Goal: Task Accomplishment & Management: Use online tool/utility

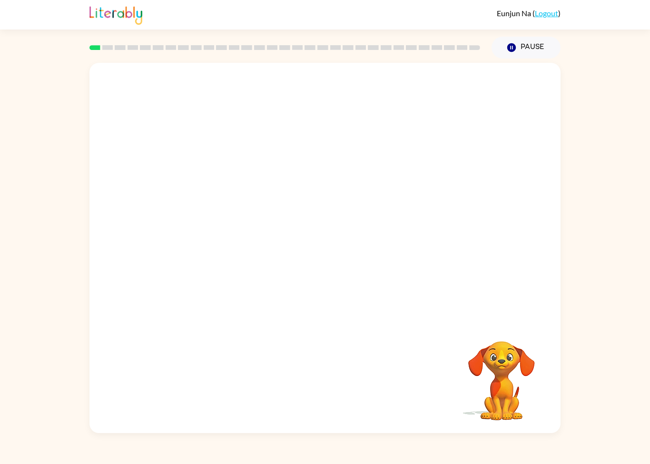
click at [511, 44] on icon "Pause" at bounding box center [512, 47] width 10 height 10
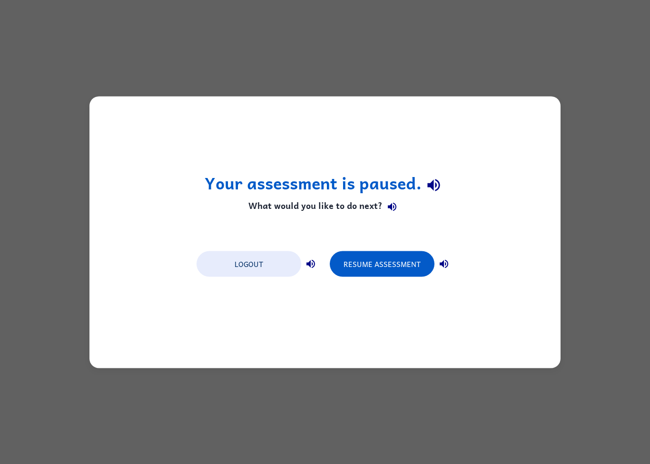
click at [379, 255] on button "Resume Assessment" at bounding box center [382, 264] width 105 height 26
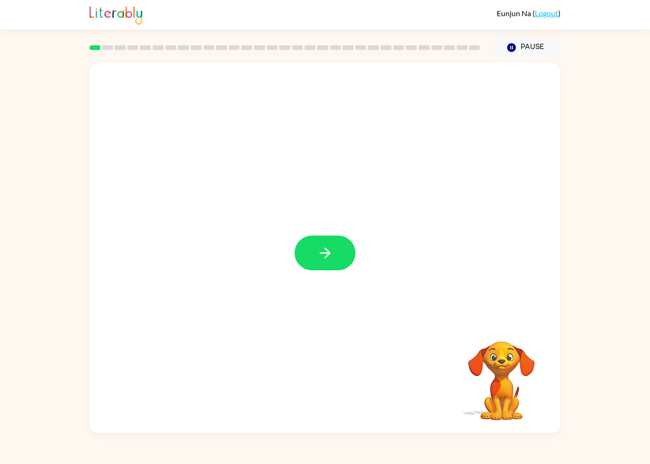
click at [340, 264] on button "button" at bounding box center [325, 253] width 61 height 35
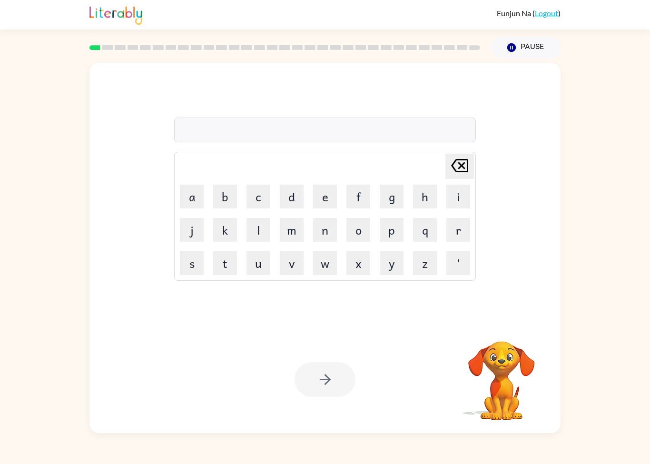
click at [618, 102] on div "[PERSON_NAME] last character input a b c d e f g h i j k l m n o p q r s t u v …" at bounding box center [325, 246] width 650 height 375
click at [428, 204] on button "h" at bounding box center [425, 197] width 24 height 24
click at [458, 169] on icon "[PERSON_NAME] last character input" at bounding box center [460, 165] width 23 height 23
click at [196, 262] on button "s" at bounding box center [192, 263] width 24 height 24
click at [422, 197] on button "h" at bounding box center [425, 197] width 24 height 24
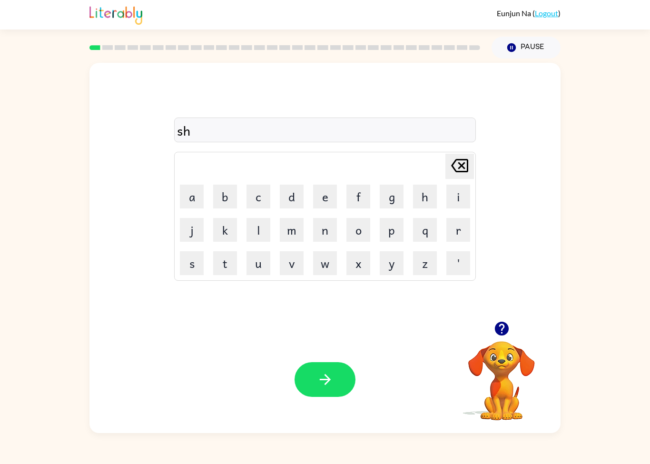
click at [258, 258] on button "u" at bounding box center [259, 263] width 24 height 24
click at [199, 252] on button "s" at bounding box center [192, 263] width 24 height 24
click at [427, 201] on button "h" at bounding box center [425, 197] width 24 height 24
click at [342, 369] on button "button" at bounding box center [325, 379] width 61 height 35
click at [203, 196] on button "a" at bounding box center [192, 197] width 24 height 24
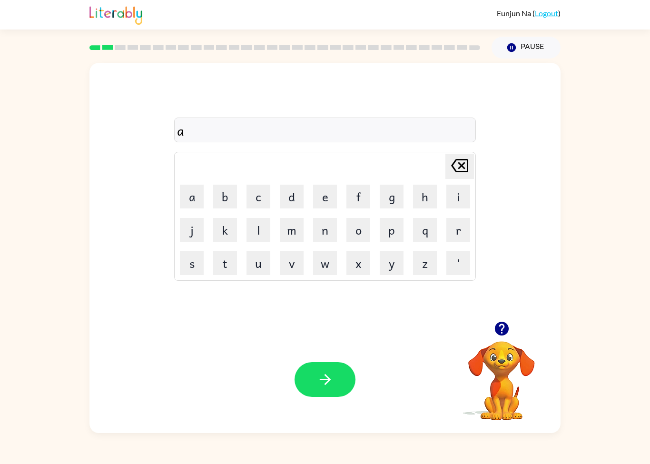
click at [387, 230] on button "p" at bounding box center [392, 230] width 24 height 24
click at [337, 194] on button "e" at bounding box center [325, 197] width 24 height 24
click at [9, 81] on div "ape Delete Delete last character input a b c d e f g h i j k l m n o p q r s t …" at bounding box center [325, 246] width 650 height 375
click at [464, 236] on button "r" at bounding box center [459, 230] width 24 height 24
click at [455, 194] on button "i" at bounding box center [459, 197] width 24 height 24
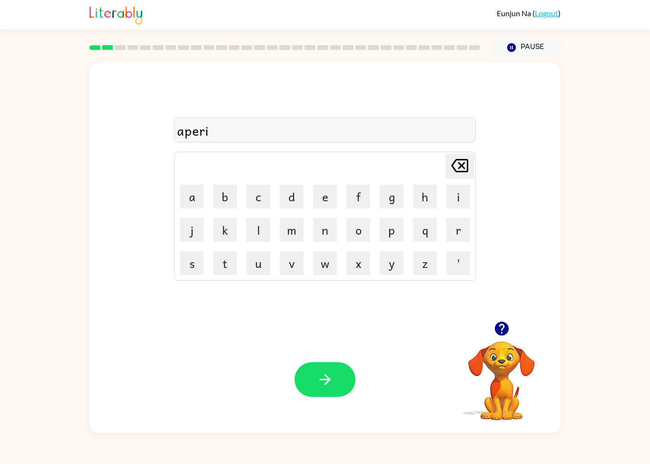
click at [195, 201] on button "a" at bounding box center [192, 197] width 24 height 24
click at [324, 229] on button "n" at bounding box center [325, 230] width 24 height 24
click at [19, 299] on div "aperian Delete Delete last character input a b c d e f g h i j k l m n o p q r …" at bounding box center [325, 246] width 650 height 375
click at [258, 193] on button "c" at bounding box center [259, 197] width 24 height 24
click at [328, 196] on button "e" at bounding box center [325, 197] width 24 height 24
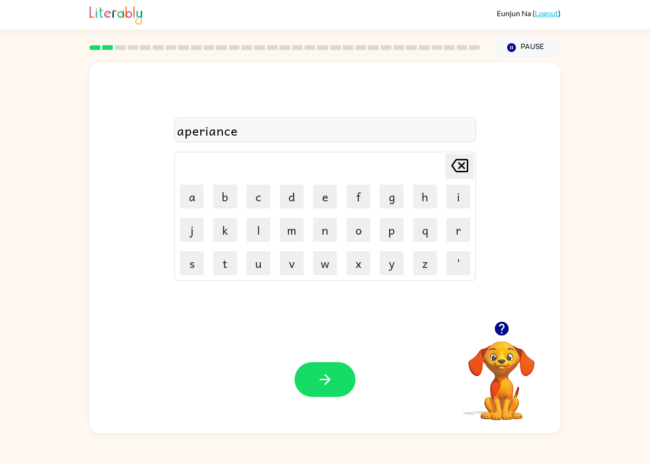
click at [188, 263] on button "s" at bounding box center [192, 263] width 24 height 24
click at [340, 382] on button "button" at bounding box center [325, 379] width 61 height 35
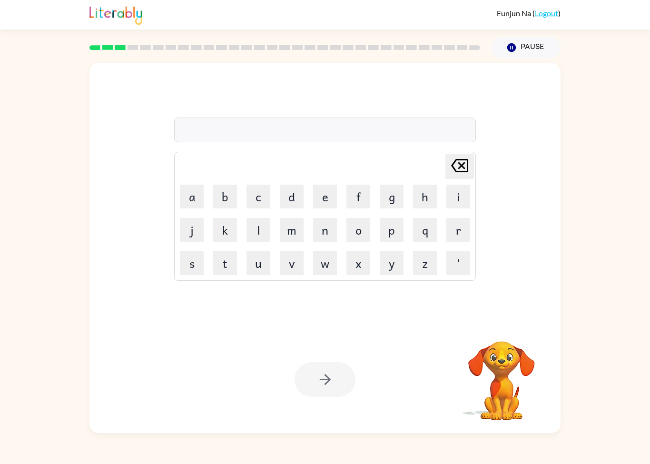
click at [647, 87] on div "[PERSON_NAME] last character input a b c d e f g h i j k l m n o p q r s t u v …" at bounding box center [325, 246] width 650 height 375
click at [459, 236] on button "r" at bounding box center [459, 230] width 24 height 24
click at [329, 197] on button "e" at bounding box center [325, 197] width 24 height 24
click at [193, 202] on button "a" at bounding box center [192, 197] width 24 height 24
click at [261, 234] on button "l" at bounding box center [259, 230] width 24 height 24
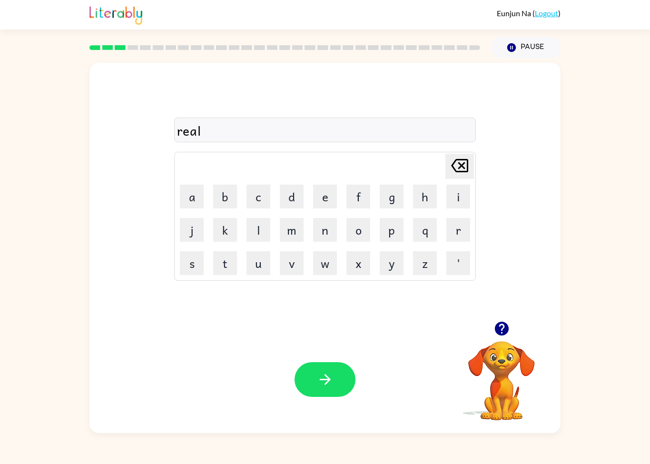
click at [464, 198] on button "i" at bounding box center [459, 197] width 24 height 24
click at [12, 255] on div "reali [PERSON_NAME] last character input a b c d e f g h i j k l m n o p q r s …" at bounding box center [325, 246] width 650 height 375
click at [232, 262] on button "t" at bounding box center [225, 263] width 24 height 24
click at [401, 264] on button "y" at bounding box center [392, 263] width 24 height 24
click at [332, 383] on icon "button" at bounding box center [325, 379] width 17 height 17
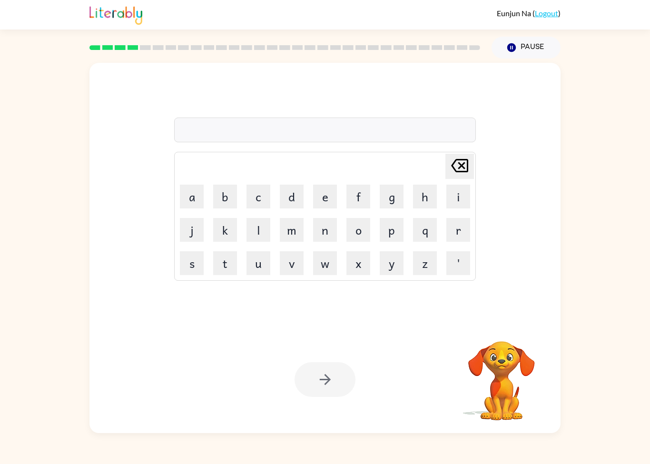
click at [464, 192] on button "i" at bounding box center [459, 197] width 24 height 24
click at [261, 225] on button "l" at bounding box center [259, 230] width 24 height 24
click at [459, 199] on button "i" at bounding box center [459, 197] width 24 height 24
click at [284, 233] on button "m" at bounding box center [292, 230] width 24 height 24
click at [452, 193] on button "i" at bounding box center [459, 197] width 24 height 24
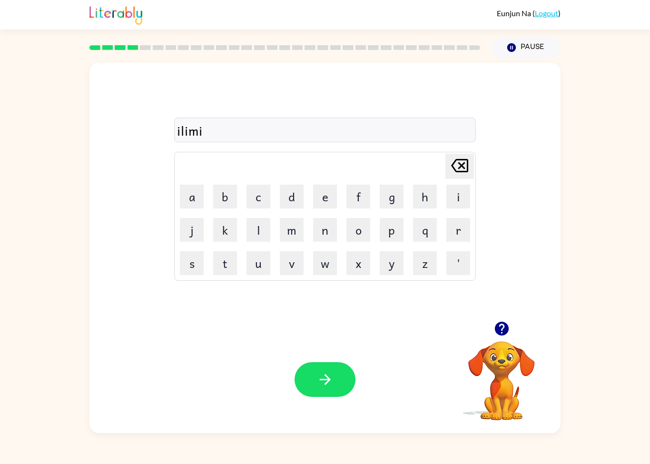
click at [172, 212] on div "[PERSON_NAME] last character input a b c d e f g h i j k l m n o p q r s t u v …" at bounding box center [325, 192] width 471 height 259
click at [201, 196] on button "a" at bounding box center [192, 197] width 24 height 24
click at [450, 159] on icon "[PERSON_NAME] last character input" at bounding box center [460, 165] width 23 height 23
click at [324, 228] on button "n" at bounding box center [325, 230] width 24 height 24
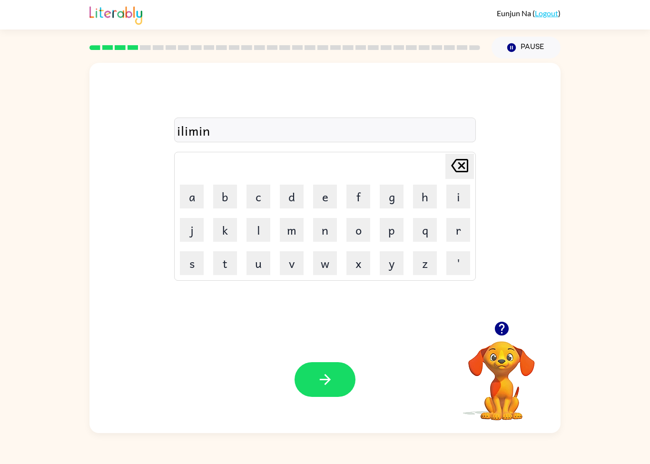
click at [187, 197] on button "a" at bounding box center [192, 197] width 24 height 24
click at [225, 264] on button "t" at bounding box center [225, 263] width 24 height 24
click at [324, 186] on button "e" at bounding box center [325, 197] width 24 height 24
click at [323, 373] on icon "button" at bounding box center [325, 379] width 17 height 17
click at [503, 377] on video "Your browser must support playing .mp4 files to use Literably. Please try using…" at bounding box center [501, 374] width 95 height 95
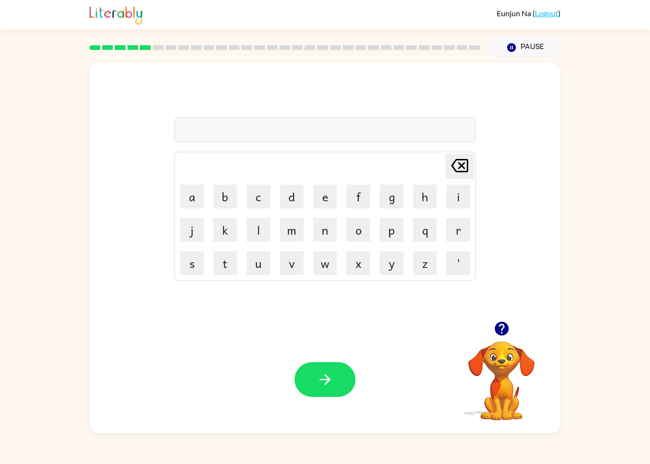
click at [513, 368] on video "Your browser must support playing .mp4 files to use Literably. Please try using…" at bounding box center [501, 374] width 95 height 95
click at [505, 324] on icon "button" at bounding box center [502, 329] width 14 height 14
click at [296, 197] on button "d" at bounding box center [292, 197] width 24 height 24
click at [321, 198] on button "e" at bounding box center [325, 197] width 24 height 24
click at [385, 232] on button "p" at bounding box center [392, 230] width 24 height 24
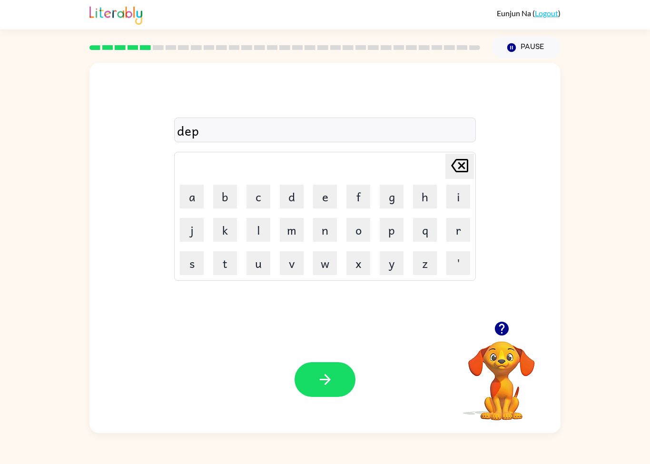
click at [358, 224] on button "o" at bounding box center [359, 230] width 24 height 24
click at [229, 230] on button "k" at bounding box center [225, 230] width 24 height 24
click at [189, 208] on button "a" at bounding box center [192, 197] width 24 height 24
click at [231, 263] on button "t" at bounding box center [225, 263] width 24 height 24
click at [327, 198] on button "e" at bounding box center [325, 197] width 24 height 24
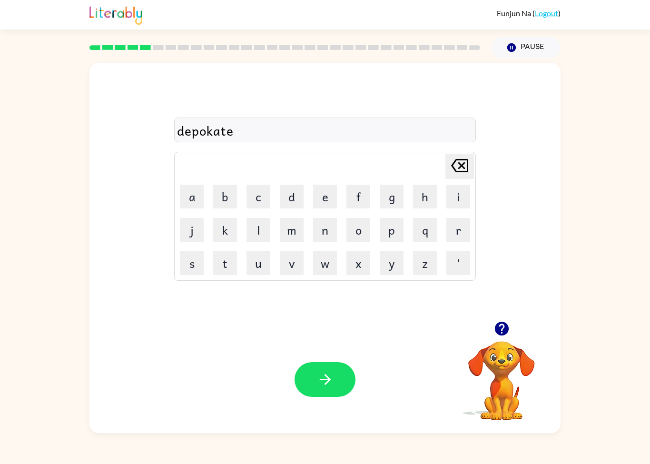
click at [334, 378] on button "button" at bounding box center [325, 379] width 61 height 35
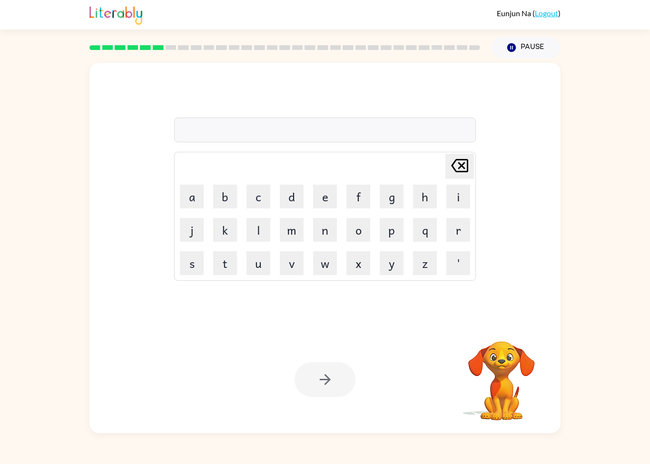
click at [291, 274] on button "v" at bounding box center [292, 263] width 24 height 24
click at [195, 199] on button "a" at bounding box center [192, 197] width 24 height 24
click at [258, 200] on button "c" at bounding box center [259, 197] width 24 height 24
click at [186, 203] on button "a" at bounding box center [192, 197] width 24 height 24
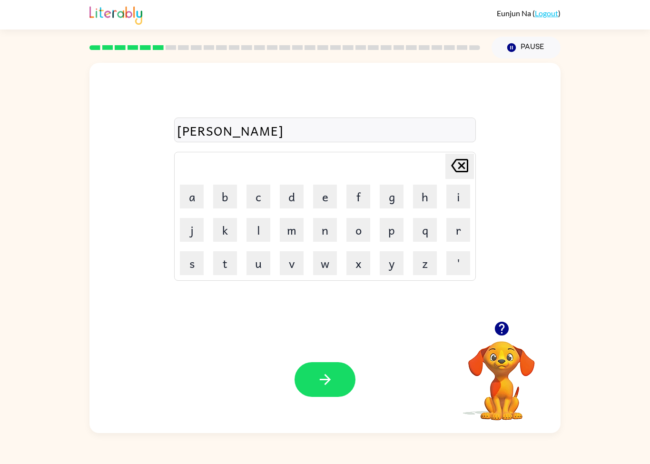
click at [228, 263] on button "t" at bounding box center [225, 263] width 24 height 24
click at [458, 197] on button "i" at bounding box center [459, 197] width 24 height 24
click at [351, 234] on button "o" at bounding box center [359, 230] width 24 height 24
click at [330, 228] on button "n" at bounding box center [325, 230] width 24 height 24
click at [328, 354] on div "Your browser must support playing .mp4 files to use Literably. Please try using…" at bounding box center [325, 379] width 471 height 107
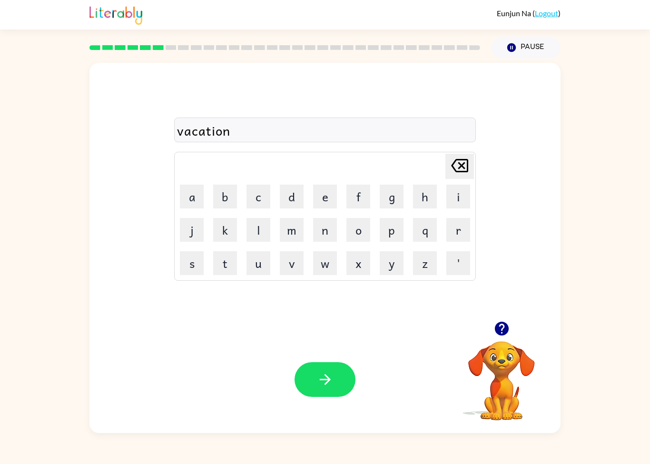
click at [315, 363] on button "button" at bounding box center [325, 379] width 61 height 35
click at [506, 338] on button "button" at bounding box center [502, 329] width 24 height 24
click at [390, 239] on button "p" at bounding box center [392, 230] width 24 height 24
click at [260, 260] on button "u" at bounding box center [259, 263] width 24 height 24
click at [293, 199] on button "d" at bounding box center [292, 197] width 24 height 24
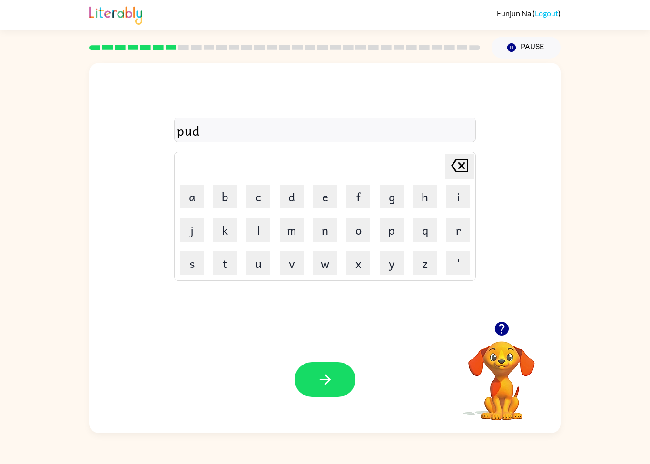
click at [293, 199] on button "d" at bounding box center [292, 197] width 24 height 24
click at [255, 232] on button "l" at bounding box center [259, 230] width 24 height 24
click at [327, 187] on button "e" at bounding box center [325, 197] width 24 height 24
click at [325, 386] on icon "button" at bounding box center [325, 379] width 17 height 17
click at [396, 230] on button "p" at bounding box center [392, 230] width 24 height 24
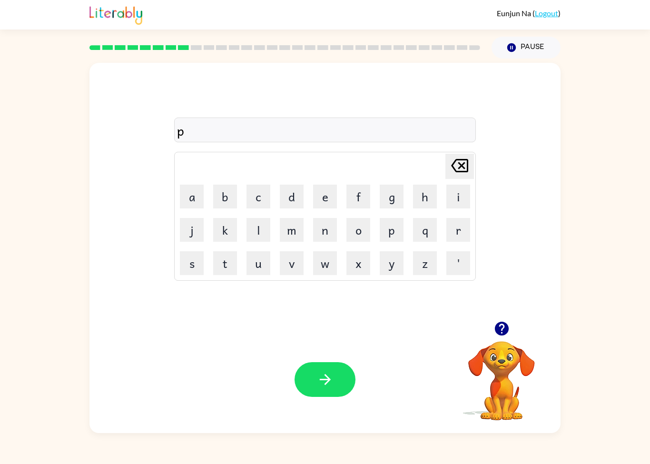
click at [328, 191] on button "e" at bounding box center [325, 197] width 24 height 24
click at [457, 225] on button "r" at bounding box center [459, 230] width 24 height 24
click at [297, 205] on button "d" at bounding box center [292, 197] width 24 height 24
click at [459, 200] on button "i" at bounding box center [459, 197] width 24 height 24
click at [266, 204] on button "c" at bounding box center [259, 197] width 24 height 24
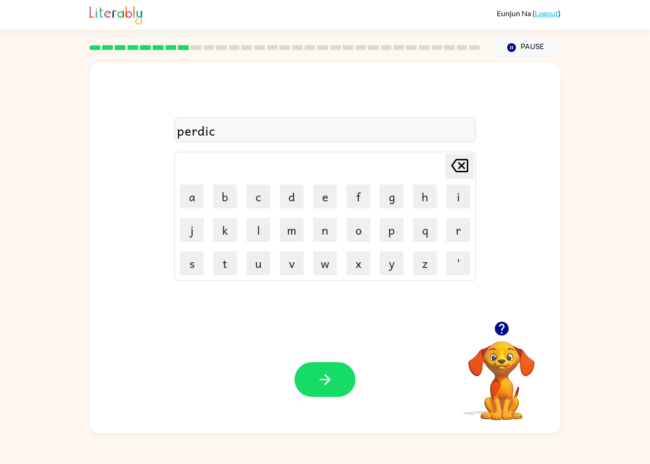
click at [259, 233] on button "l" at bounding box center [259, 230] width 24 height 24
click at [317, 202] on button "e" at bounding box center [325, 197] width 24 height 24
click at [328, 378] on icon "button" at bounding box center [325, 379] width 11 height 11
click at [260, 190] on button "c" at bounding box center [259, 197] width 24 height 24
click at [460, 173] on icon "[PERSON_NAME] last character input" at bounding box center [460, 165] width 23 height 23
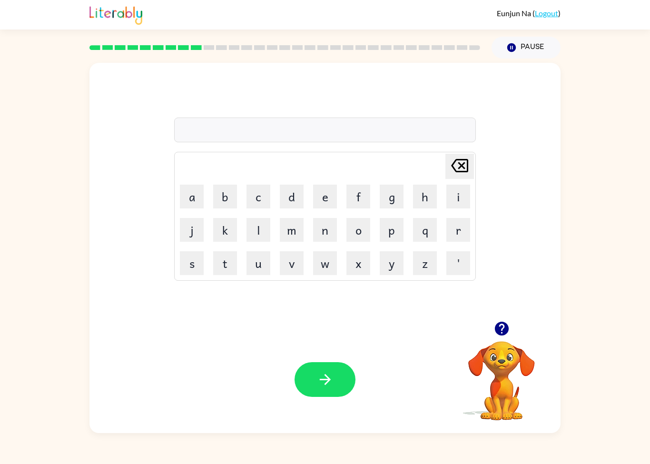
click at [456, 166] on icon "[PERSON_NAME] last character input" at bounding box center [460, 165] width 23 height 23
click at [461, 157] on icon "[PERSON_NAME] last character input" at bounding box center [460, 165] width 23 height 23
click at [460, 193] on button "i" at bounding box center [459, 197] width 24 height 24
click at [471, 164] on icon "[PERSON_NAME] last character input" at bounding box center [460, 165] width 23 height 23
click at [458, 234] on button "r" at bounding box center [459, 230] width 24 height 24
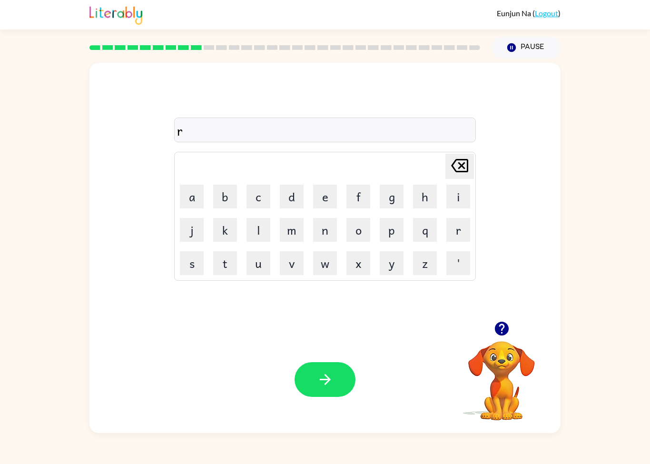
click at [320, 196] on button "e" at bounding box center [325, 197] width 24 height 24
click at [249, 206] on button "c" at bounding box center [259, 197] width 24 height 24
click at [190, 190] on button "a" at bounding box center [192, 197] width 24 height 24
click at [433, 221] on button "q" at bounding box center [425, 230] width 24 height 24
click at [461, 163] on icon "[PERSON_NAME] last character input" at bounding box center [460, 165] width 23 height 23
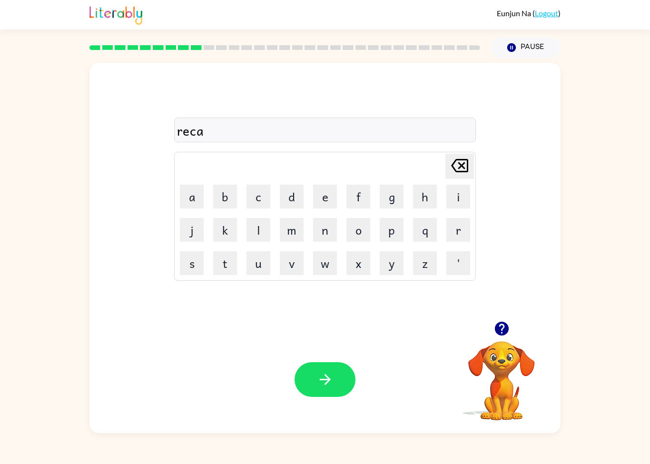
click at [390, 233] on button "p" at bounding box center [392, 230] width 24 height 24
click at [224, 254] on button "t" at bounding box center [225, 263] width 24 height 24
click at [259, 275] on button "u" at bounding box center [259, 263] width 24 height 24
click at [455, 235] on button "r" at bounding box center [459, 230] width 24 height 24
click at [325, 191] on button "e" at bounding box center [325, 197] width 24 height 24
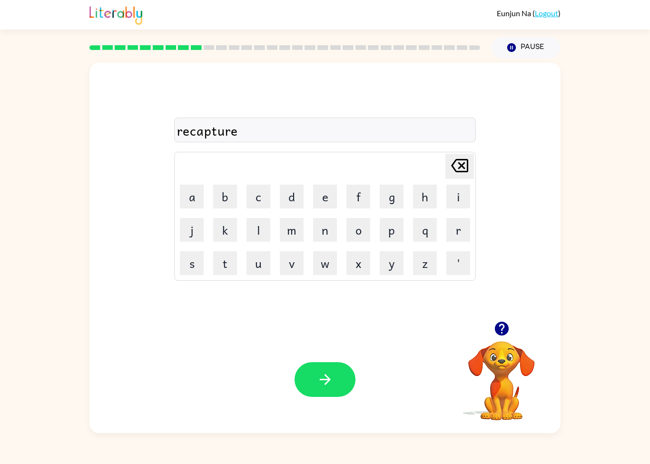
click at [328, 394] on button "button" at bounding box center [325, 379] width 61 height 35
click at [390, 231] on button "p" at bounding box center [392, 230] width 24 height 24
click at [461, 222] on button "r" at bounding box center [459, 230] width 24 height 24
click at [324, 197] on button "e" at bounding box center [325, 197] width 24 height 24
click at [190, 262] on button "s" at bounding box center [192, 263] width 24 height 24
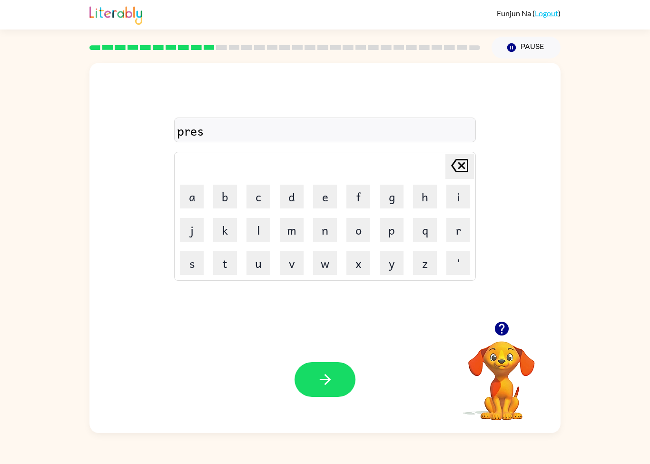
click at [433, 199] on button "h" at bounding box center [425, 197] width 24 height 24
click at [356, 237] on button "o" at bounding box center [359, 230] width 24 height 24
click at [356, 236] on button "o" at bounding box center [359, 230] width 24 height 24
click at [466, 162] on icon "[PERSON_NAME] last character input" at bounding box center [460, 165] width 23 height 23
click at [459, 170] on icon "[PERSON_NAME] last character input" at bounding box center [460, 165] width 23 height 23
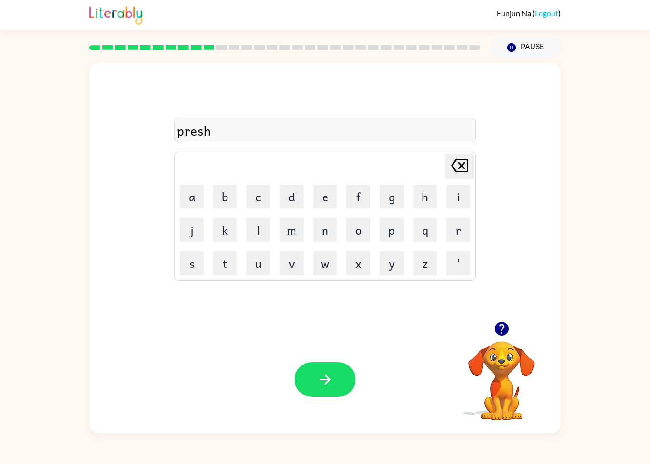
click at [450, 169] on icon "[PERSON_NAME] last character input" at bounding box center [460, 165] width 23 height 23
click at [259, 207] on button "c" at bounding box center [259, 197] width 24 height 24
click at [424, 199] on button "h" at bounding box center [425, 197] width 24 height 24
click at [364, 231] on button "o" at bounding box center [359, 230] width 24 height 24
click at [364, 230] on button "o" at bounding box center [359, 230] width 24 height 24
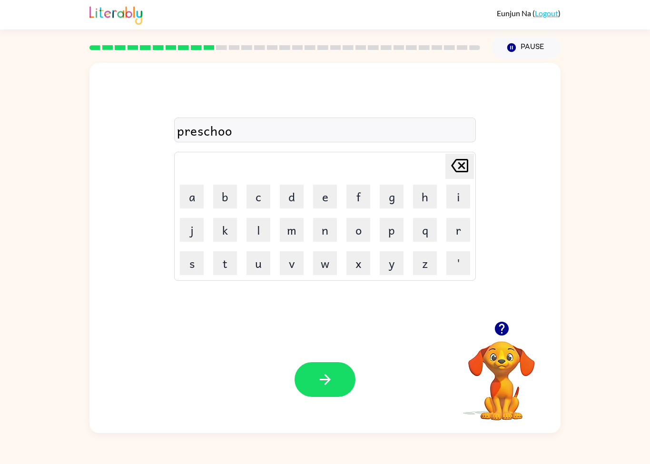
click at [265, 227] on button "l" at bounding box center [259, 230] width 24 height 24
click at [317, 382] on icon "button" at bounding box center [325, 379] width 17 height 17
click at [403, 230] on button "p" at bounding box center [392, 230] width 24 height 24
click at [460, 232] on button "r" at bounding box center [459, 230] width 24 height 24
click at [189, 196] on button "a" at bounding box center [192, 197] width 24 height 24
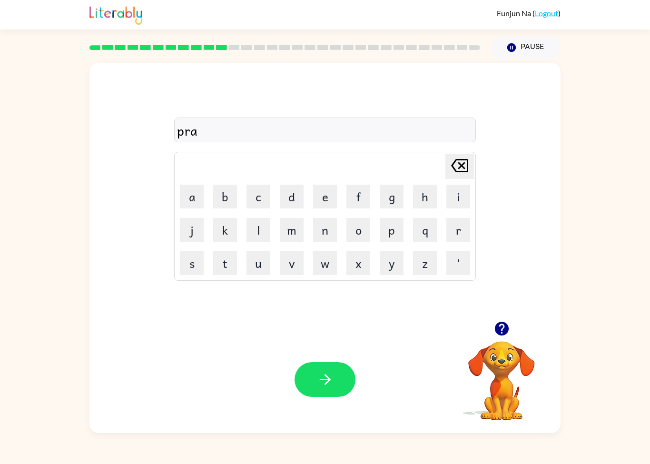
click at [289, 274] on button "v" at bounding box center [292, 263] width 24 height 24
click at [326, 190] on button "e" at bounding box center [325, 197] width 24 height 24
click at [341, 373] on button "button" at bounding box center [325, 379] width 61 height 35
click at [500, 326] on icon "button" at bounding box center [502, 328] width 17 height 17
click at [290, 201] on button "d" at bounding box center [292, 197] width 24 height 24
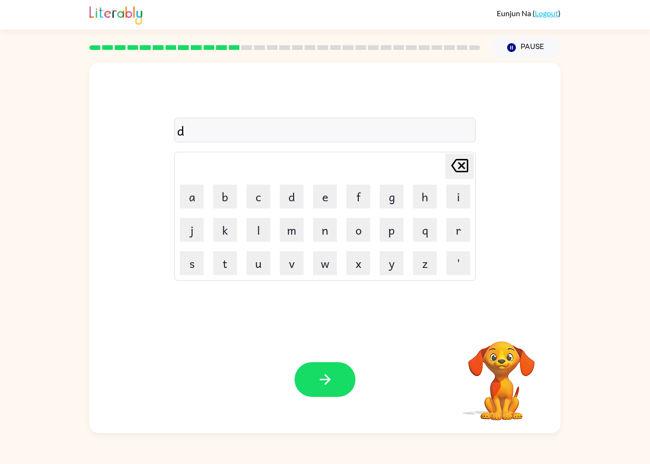
click at [464, 186] on button "i" at bounding box center [459, 197] width 24 height 24
click at [258, 202] on button "c" at bounding box center [259, 197] width 24 height 24
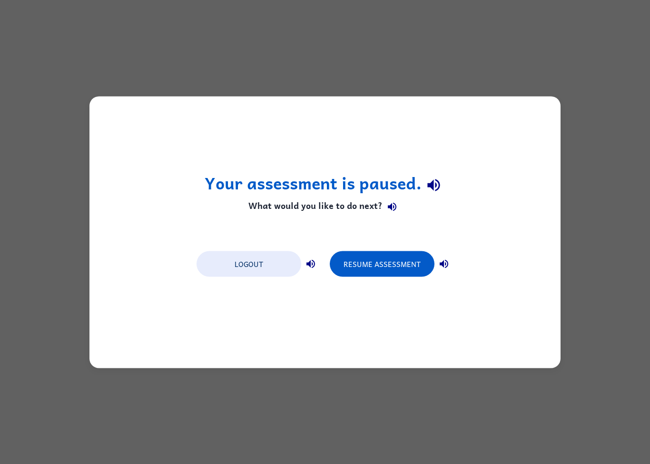
click at [400, 270] on button "Resume Assessment" at bounding box center [382, 264] width 105 height 26
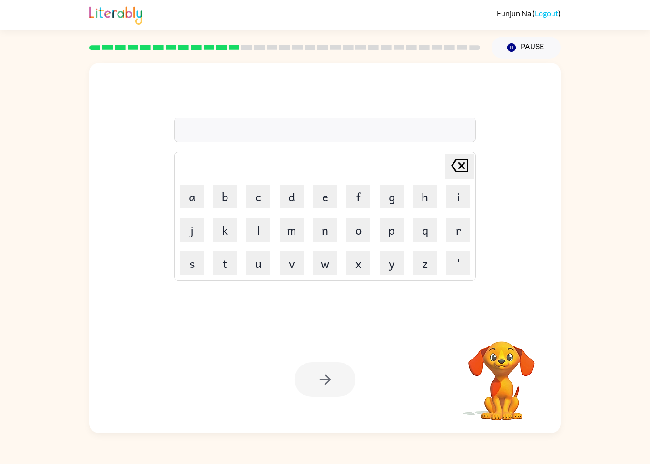
click at [294, 200] on button "d" at bounding box center [292, 197] width 24 height 24
click at [452, 194] on button "i" at bounding box center [459, 197] width 24 height 24
click at [255, 204] on button "c" at bounding box center [259, 197] width 24 height 24
click at [292, 205] on button "d" at bounding box center [292, 197] width 24 height 24
click at [461, 172] on icon at bounding box center [459, 165] width 17 height 13
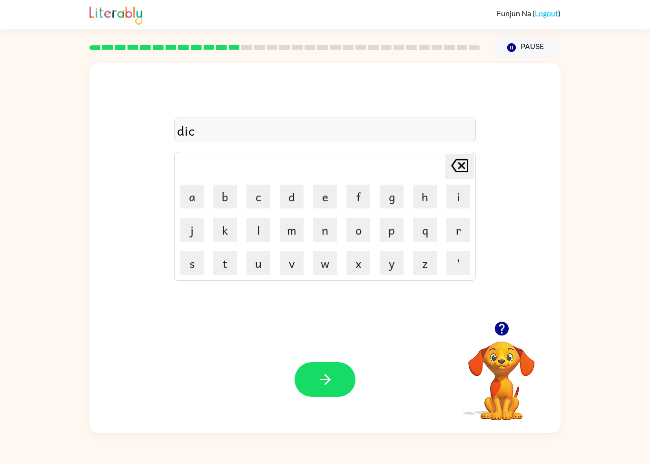
click at [213, 251] on button "t" at bounding box center [225, 263] width 24 height 24
click at [190, 193] on button "a" at bounding box center [192, 197] width 24 height 24
click at [219, 254] on button "t" at bounding box center [225, 263] width 24 height 24
click at [318, 207] on button "e" at bounding box center [325, 197] width 24 height 24
click at [327, 379] on icon "button" at bounding box center [325, 379] width 17 height 17
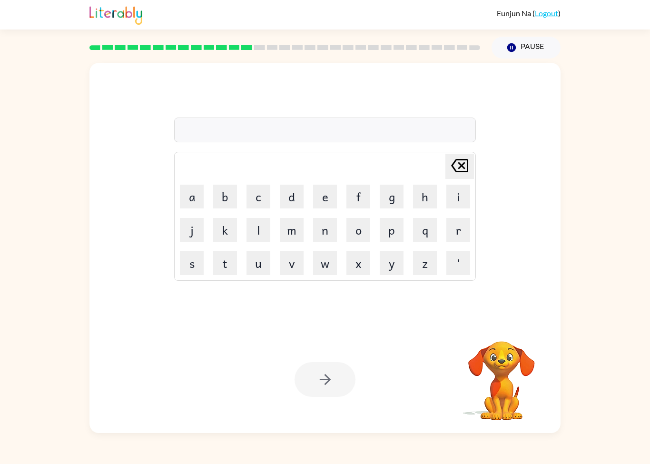
click at [389, 222] on button "p" at bounding box center [392, 230] width 24 height 24
click at [191, 174] on td "[PERSON_NAME] last character input" at bounding box center [325, 166] width 299 height 26
click at [189, 200] on button "a" at bounding box center [192, 197] width 24 height 24
click at [387, 261] on button "y" at bounding box center [392, 263] width 24 height 24
click at [323, 288] on div "pay [PERSON_NAME] last character input a b c d e f g h i j k l m n o p q r s t …" at bounding box center [325, 192] width 471 height 259
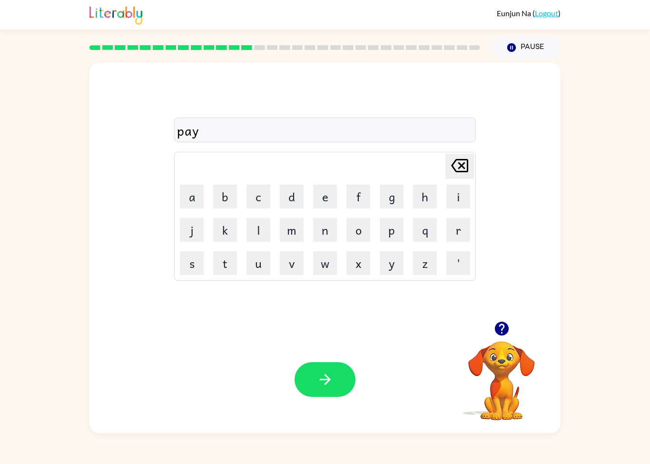
click at [288, 231] on button "m" at bounding box center [292, 230] width 24 height 24
click at [314, 195] on button "e" at bounding box center [325, 197] width 24 height 24
click at [320, 231] on button "n" at bounding box center [325, 230] width 24 height 24
click at [228, 259] on button "t" at bounding box center [225, 263] width 24 height 24
click at [331, 372] on icon "button" at bounding box center [325, 379] width 17 height 17
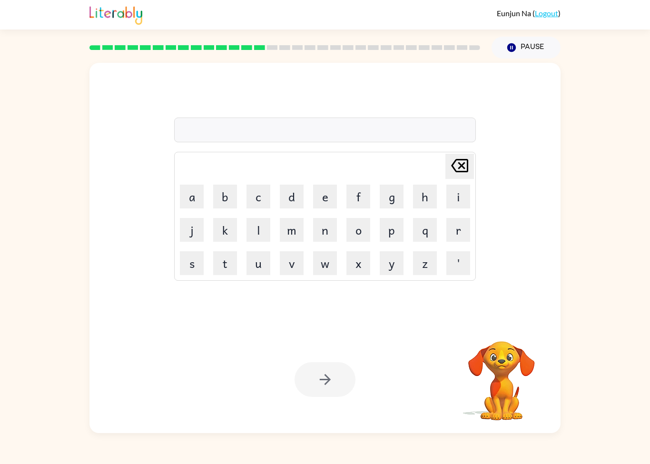
click at [291, 236] on button "m" at bounding box center [292, 230] width 24 height 24
click at [187, 198] on button "a" at bounding box center [192, 197] width 24 height 24
click at [181, 227] on button "j" at bounding box center [192, 230] width 24 height 24
click at [363, 235] on button "o" at bounding box center [359, 230] width 24 height 24
click at [451, 226] on button "r" at bounding box center [459, 230] width 24 height 24
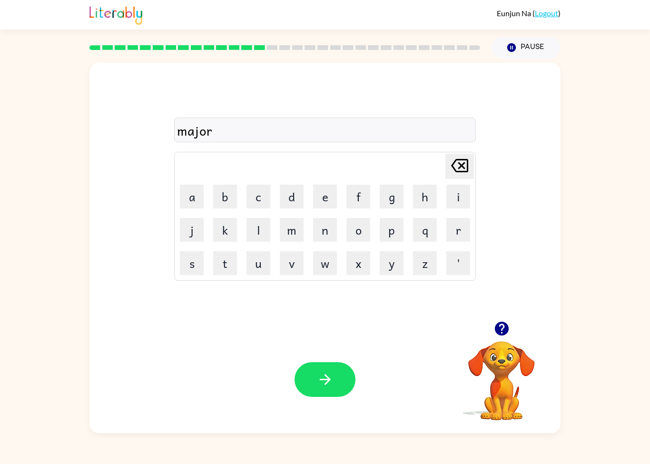
click at [319, 375] on icon "button" at bounding box center [325, 379] width 17 height 17
click at [192, 266] on button "s" at bounding box center [192, 263] width 24 height 24
click at [393, 230] on button "p" at bounding box center [392, 230] width 24 height 24
click at [195, 202] on button "a" at bounding box center [192, 197] width 24 height 24
click at [453, 235] on button "r" at bounding box center [459, 230] width 24 height 24
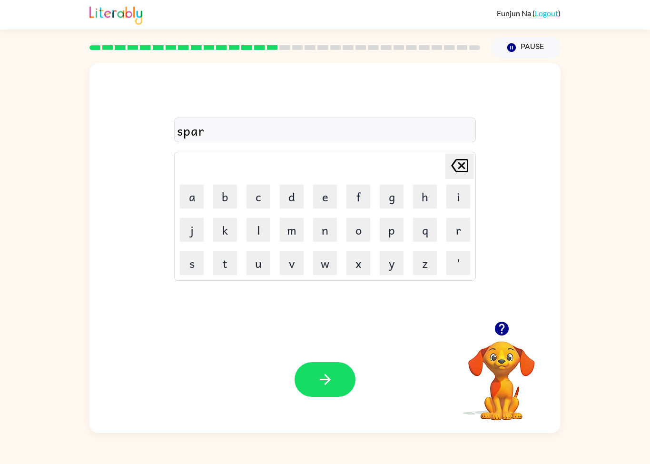
click at [213, 230] on button "k" at bounding box center [225, 230] width 24 height 24
click at [327, 375] on icon "button" at bounding box center [325, 379] width 17 height 17
click at [380, 237] on button "p" at bounding box center [392, 230] width 24 height 24
click at [189, 199] on button "a" at bounding box center [192, 197] width 24 height 24
click at [254, 224] on button "l" at bounding box center [259, 230] width 24 height 24
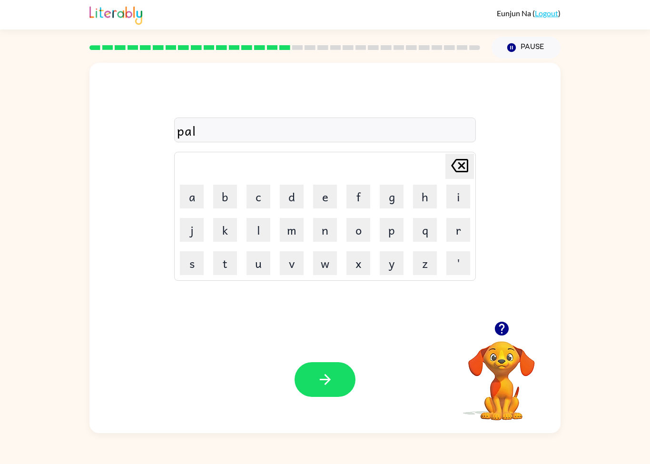
click at [326, 385] on icon "button" at bounding box center [325, 379] width 11 height 11
click at [197, 267] on button "s" at bounding box center [192, 263] width 24 height 24
click at [387, 228] on button "p" at bounding box center [392, 230] width 24 height 24
click at [456, 206] on button "i" at bounding box center [459, 197] width 24 height 24
click at [324, 231] on button "n" at bounding box center [325, 230] width 24 height 24
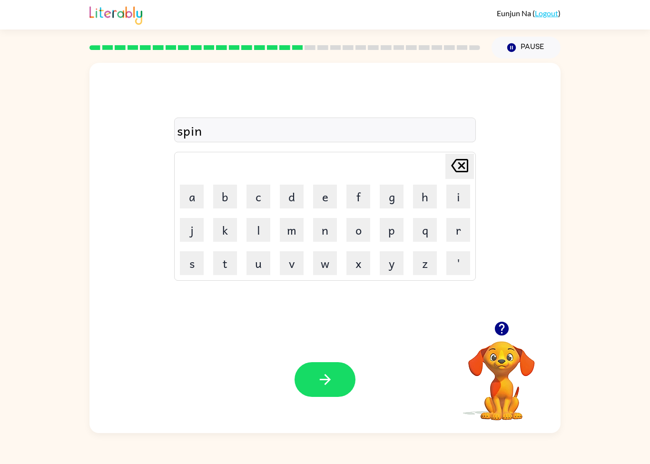
click at [324, 231] on button "n" at bounding box center [325, 230] width 24 height 24
click at [458, 200] on button "i" at bounding box center [459, 197] width 24 height 24
click at [317, 233] on button "n" at bounding box center [325, 230] width 24 height 24
click at [521, 463] on div "[PERSON_NAME] ( Logout ) Pause Pause spinnin Delete Delete last character input…" at bounding box center [325, 232] width 650 height 464
click at [388, 193] on button "g" at bounding box center [392, 197] width 24 height 24
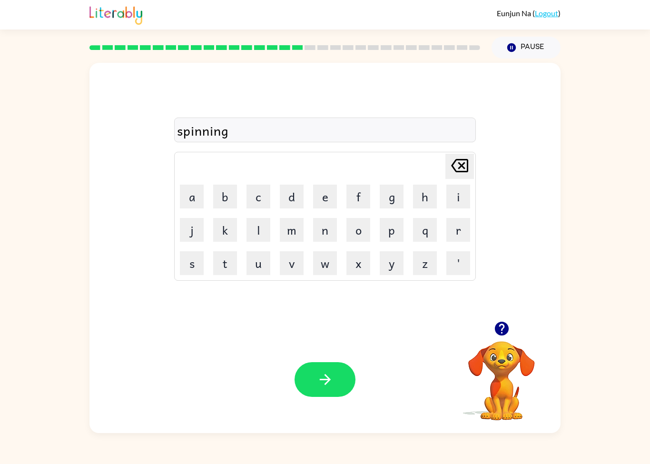
click at [328, 385] on icon "button" at bounding box center [325, 379] width 17 height 17
click at [390, 190] on button "g" at bounding box center [392, 197] width 24 height 24
click at [459, 228] on button "r" at bounding box center [459, 230] width 24 height 24
click at [264, 265] on button "u" at bounding box center [259, 263] width 24 height 24
click at [297, 228] on button "m" at bounding box center [292, 230] width 24 height 24
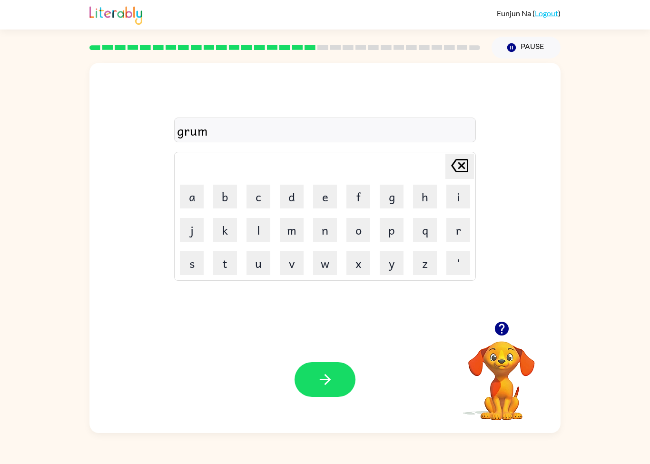
click at [389, 233] on button "p" at bounding box center [392, 230] width 24 height 24
click at [459, 192] on button "i" at bounding box center [459, 197] width 24 height 24
click at [322, 193] on button "e" at bounding box center [325, 197] width 24 height 24
click at [190, 264] on button "s" at bounding box center [192, 263] width 24 height 24
click at [227, 260] on button "t" at bounding box center [225, 263] width 24 height 24
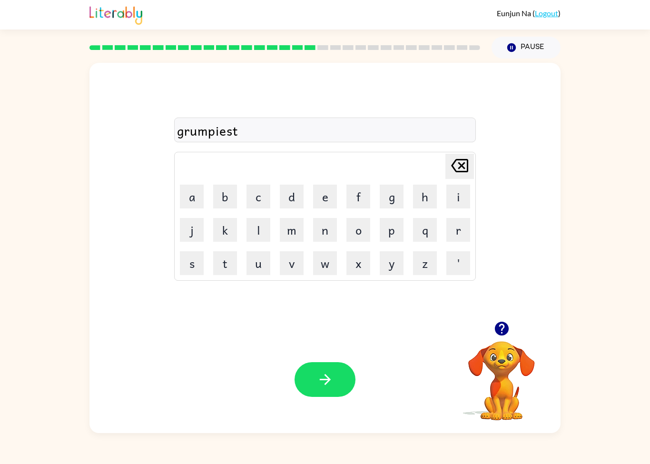
click at [330, 371] on button "button" at bounding box center [325, 379] width 61 height 35
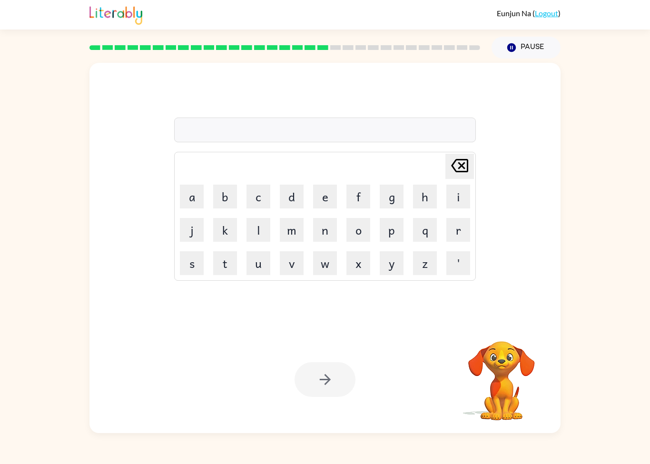
click at [464, 194] on button "i" at bounding box center [459, 197] width 24 height 24
click at [328, 235] on button "n" at bounding box center [325, 230] width 24 height 24
click at [258, 196] on button "c" at bounding box center [259, 197] width 24 height 24
click at [457, 219] on button "r" at bounding box center [459, 230] width 24 height 24
click at [321, 193] on button "e" at bounding box center [325, 197] width 24 height 24
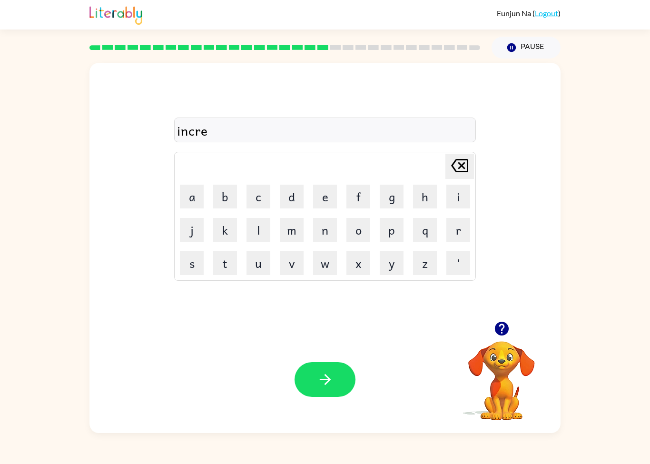
click at [200, 204] on button "a" at bounding box center [192, 197] width 24 height 24
click at [293, 205] on button "d" at bounding box center [292, 197] width 24 height 24
click at [461, 195] on button "i" at bounding box center [459, 197] width 24 height 24
click at [231, 195] on button "b" at bounding box center [225, 197] width 24 height 24
click at [256, 235] on button "l" at bounding box center [259, 230] width 24 height 24
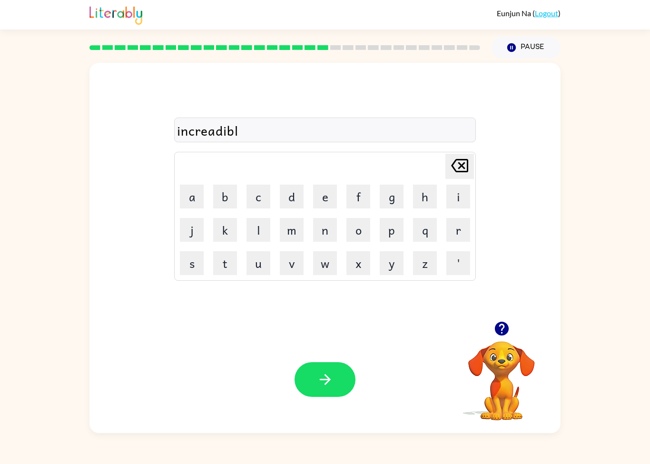
click at [324, 207] on button "e" at bounding box center [325, 197] width 24 height 24
click at [329, 386] on icon "button" at bounding box center [325, 379] width 17 height 17
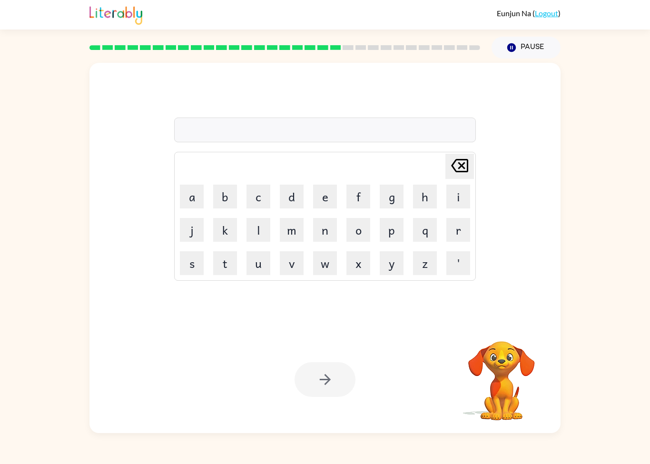
click at [244, 230] on td "l" at bounding box center [258, 230] width 32 height 32
click at [449, 193] on button "i" at bounding box center [459, 197] width 24 height 24
click at [460, 166] on icon at bounding box center [459, 165] width 17 height 13
click at [250, 231] on button "l" at bounding box center [259, 230] width 24 height 24
click at [191, 272] on button "s" at bounding box center [192, 263] width 24 height 24
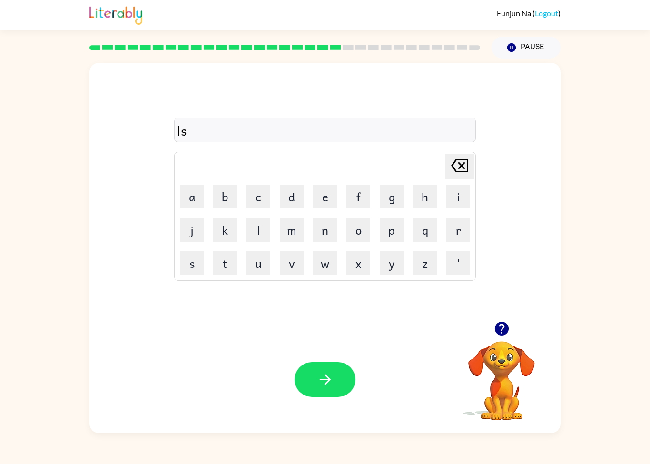
click at [230, 265] on button "t" at bounding box center [225, 263] width 24 height 24
click at [459, 166] on icon "[PERSON_NAME] last character input" at bounding box center [460, 165] width 23 height 23
click at [463, 169] on icon "[PERSON_NAME] last character input" at bounding box center [460, 165] width 23 height 23
click at [456, 201] on button "i" at bounding box center [459, 197] width 24 height 24
click at [184, 271] on button "s" at bounding box center [192, 263] width 24 height 24
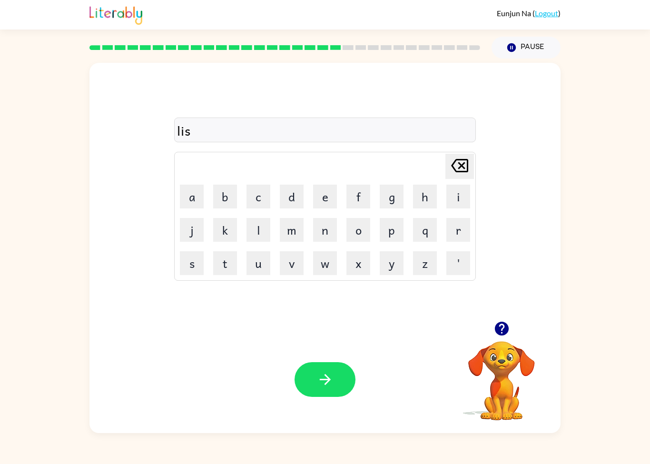
click at [223, 263] on button "t" at bounding box center [225, 263] width 24 height 24
click at [320, 198] on button "e" at bounding box center [325, 197] width 24 height 24
click at [326, 223] on button "n" at bounding box center [325, 230] width 24 height 24
click at [321, 199] on button "e" at bounding box center [325, 197] width 24 height 24
click at [291, 195] on button "d" at bounding box center [292, 197] width 24 height 24
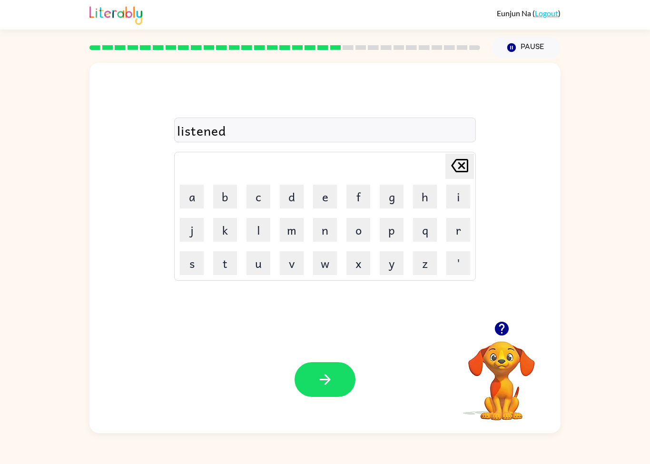
click at [349, 370] on button "button" at bounding box center [325, 379] width 61 height 35
click at [329, 224] on button "n" at bounding box center [325, 230] width 24 height 24
click at [361, 233] on button "o" at bounding box center [359, 230] width 24 height 24
click at [289, 258] on button "v" at bounding box center [292, 263] width 24 height 24
click at [458, 202] on button "i" at bounding box center [459, 197] width 24 height 24
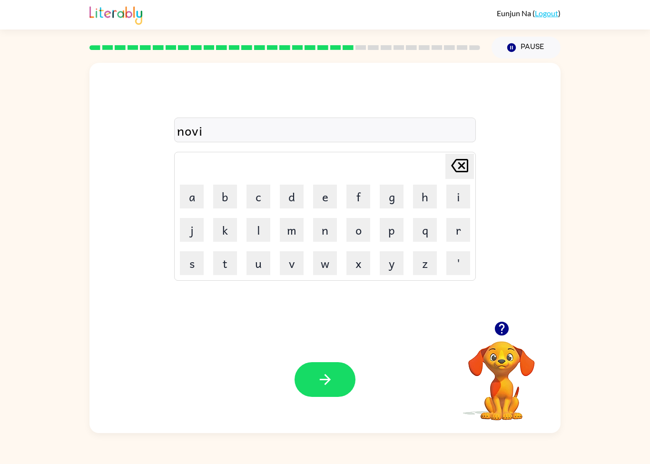
click at [322, 231] on button "n" at bounding box center [325, 230] width 24 height 24
click at [192, 203] on button "a" at bounding box center [192, 197] width 24 height 24
click at [227, 254] on button "t" at bounding box center [225, 263] width 24 height 24
click at [323, 188] on button "e" at bounding box center [325, 197] width 24 height 24
click at [327, 388] on icon "button" at bounding box center [325, 379] width 17 height 17
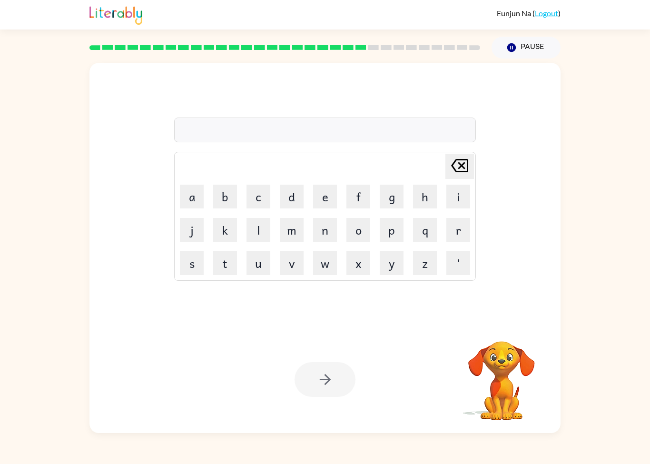
click at [190, 270] on button "s" at bounding box center [192, 263] width 24 height 24
click at [466, 196] on button "i" at bounding box center [459, 197] width 24 height 24
click at [188, 266] on button "s" at bounding box center [192, 263] width 24 height 24
click at [228, 265] on button "t" at bounding box center [225, 263] width 24 height 24
click at [193, 193] on button "a" at bounding box center [192, 197] width 24 height 24
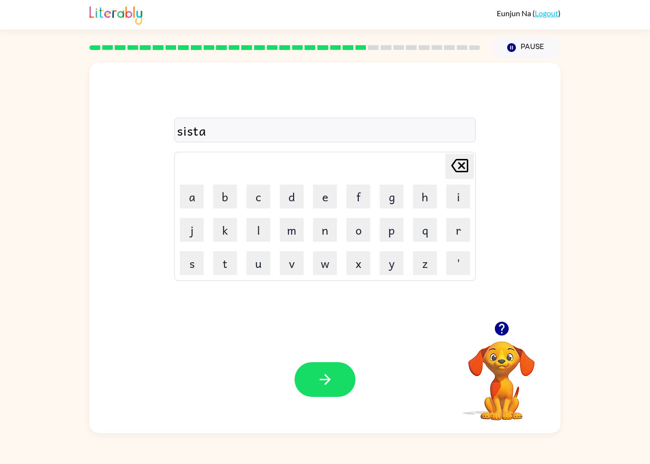
click at [453, 193] on button "i" at bounding box center [459, 197] width 24 height 24
click at [333, 228] on button "n" at bounding box center [325, 230] width 24 height 24
click at [341, 382] on button "button" at bounding box center [325, 379] width 61 height 35
click at [322, 263] on button "w" at bounding box center [325, 263] width 24 height 24
click at [352, 233] on button "o" at bounding box center [359, 230] width 24 height 24
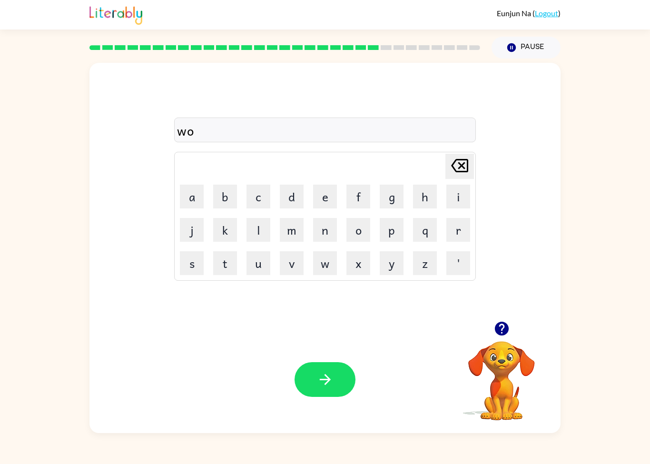
click at [455, 240] on button "r" at bounding box center [459, 230] width 24 height 24
click at [292, 199] on button "d" at bounding box center [292, 197] width 24 height 24
click at [397, 258] on button "y" at bounding box center [392, 263] width 24 height 24
click at [338, 386] on button "button" at bounding box center [325, 379] width 61 height 35
click at [463, 224] on button "r" at bounding box center [459, 230] width 24 height 24
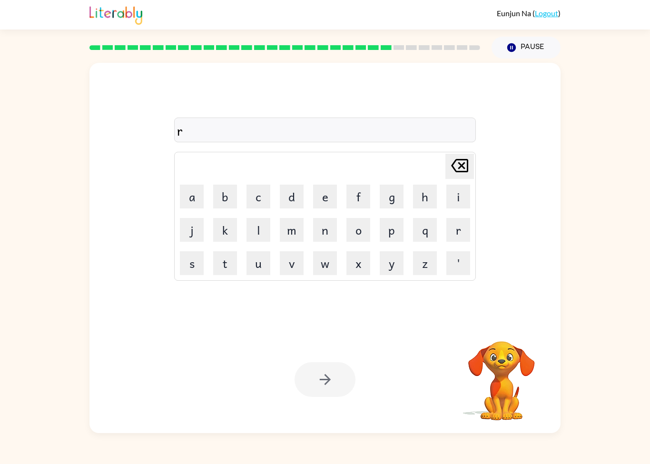
click at [322, 195] on button "e" at bounding box center [325, 197] width 24 height 24
click at [188, 199] on button "a" at bounding box center [192, 197] width 24 height 24
click at [253, 231] on button "l" at bounding box center [259, 230] width 24 height 24
click at [194, 193] on button "a" at bounding box center [192, 197] width 24 height 24
click at [228, 265] on button "t" at bounding box center [225, 263] width 24 height 24
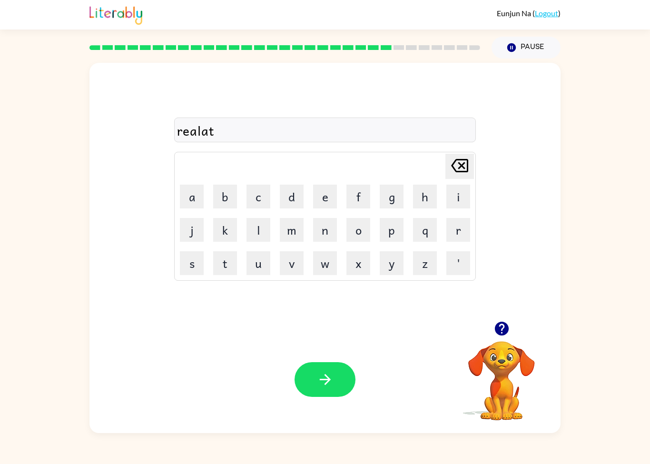
click at [452, 196] on button "i" at bounding box center [459, 197] width 24 height 24
click at [302, 266] on button "v" at bounding box center [292, 263] width 24 height 24
click at [333, 193] on button "e" at bounding box center [325, 197] width 24 height 24
click at [322, 402] on div "Your browser must support playing .mp4 files to use Literably. Please try using…" at bounding box center [325, 379] width 471 height 107
click at [318, 369] on button "button" at bounding box center [325, 379] width 61 height 35
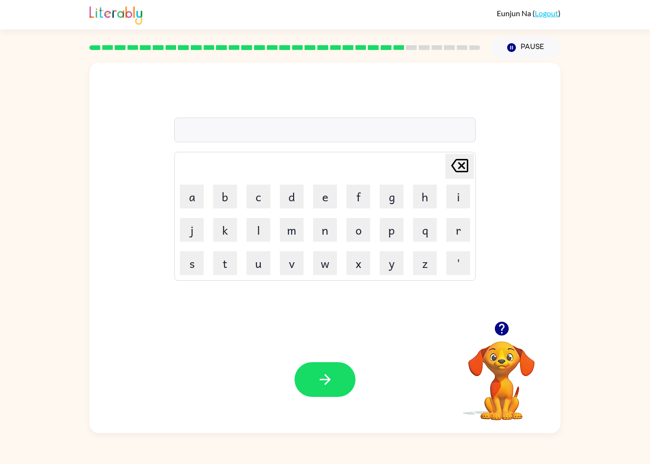
click at [230, 223] on button "k" at bounding box center [225, 230] width 24 height 24
click at [456, 197] on button "i" at bounding box center [459, 197] width 24 height 24
click at [224, 262] on button "t" at bounding box center [225, 263] width 24 height 24
click at [326, 200] on button "e" at bounding box center [325, 197] width 24 height 24
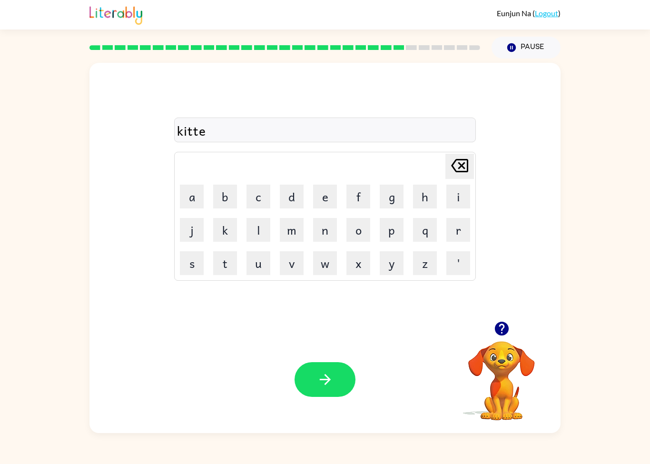
click at [321, 235] on button "n" at bounding box center [325, 230] width 24 height 24
click at [320, 366] on button "button" at bounding box center [325, 379] width 61 height 35
click at [6, 54] on div "[PERSON_NAME] ( Logout ) Pause Pause Delete Delete last character input a b c d…" at bounding box center [325, 232] width 650 height 464
click at [17, 332] on div "[PERSON_NAME] last character input a b c d e f g h i j k l m n o p q r s t u v …" at bounding box center [325, 246] width 650 height 375
click at [302, 188] on button "d" at bounding box center [292, 197] width 24 height 24
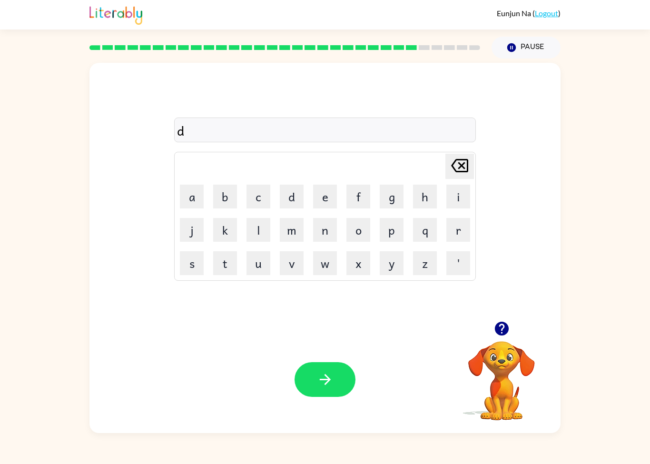
click at [319, 187] on button "e" at bounding box center [325, 197] width 24 height 24
click at [384, 233] on button "p" at bounding box center [392, 230] width 24 height 24
click at [196, 198] on button "a" at bounding box center [192, 197] width 24 height 24
click at [463, 238] on button "r" at bounding box center [459, 230] width 24 height 24
click at [234, 266] on button "t" at bounding box center [225, 263] width 24 height 24
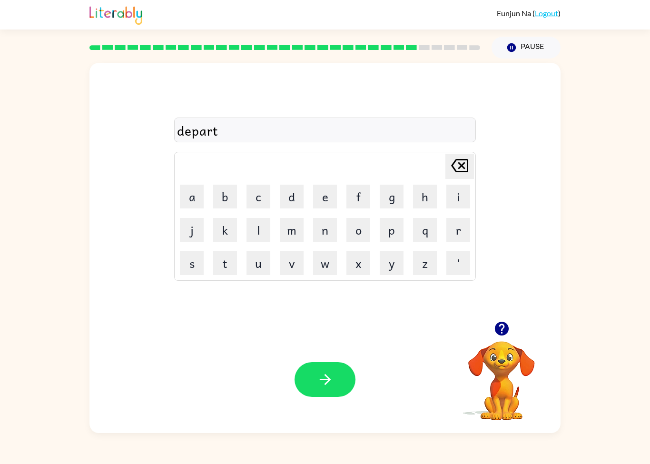
click at [333, 270] on button "w" at bounding box center [325, 263] width 24 height 24
click at [329, 198] on button "e" at bounding box center [325, 197] width 24 height 24
click at [468, 166] on icon at bounding box center [459, 165] width 17 height 13
click at [331, 193] on button "e" at bounding box center [325, 197] width 24 height 24
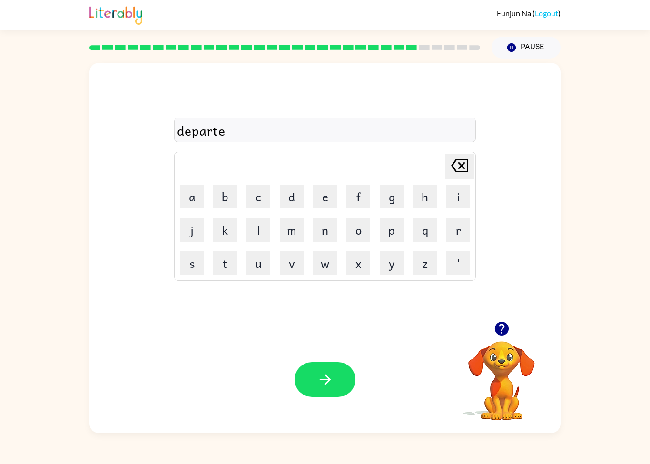
click at [287, 223] on button "m" at bounding box center [292, 230] width 24 height 24
click at [305, 178] on td "[PERSON_NAME] last character input" at bounding box center [325, 166] width 299 height 26
click at [326, 191] on button "e" at bounding box center [325, 197] width 24 height 24
click at [319, 229] on button "n" at bounding box center [325, 230] width 24 height 24
click at [457, 159] on icon "[PERSON_NAME] last character input" at bounding box center [460, 165] width 23 height 23
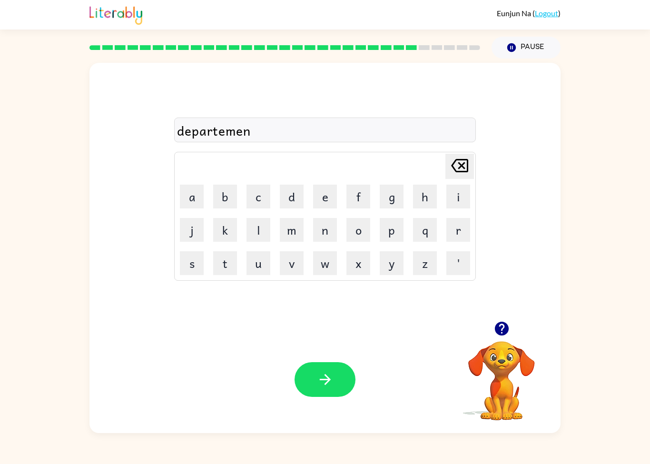
click at [457, 159] on icon "[PERSON_NAME] last character input" at bounding box center [460, 165] width 23 height 23
click at [455, 164] on icon "[PERSON_NAME] last character input" at bounding box center [460, 165] width 23 height 23
click at [458, 165] on icon "[PERSON_NAME] last character input" at bounding box center [460, 165] width 23 height 23
click at [290, 237] on button "m" at bounding box center [292, 230] width 24 height 24
click at [325, 203] on button "e" at bounding box center [325, 197] width 24 height 24
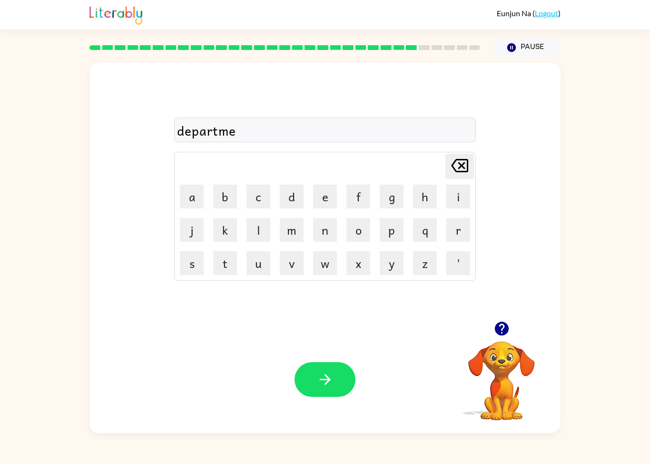
click at [322, 234] on button "n" at bounding box center [325, 230] width 24 height 24
click at [235, 259] on button "t" at bounding box center [225, 263] width 24 height 24
click at [332, 406] on div "Your browser must support playing .mp4 files to use Literably. Please try using…" at bounding box center [325, 379] width 471 height 107
click at [315, 380] on button "button" at bounding box center [325, 379] width 61 height 35
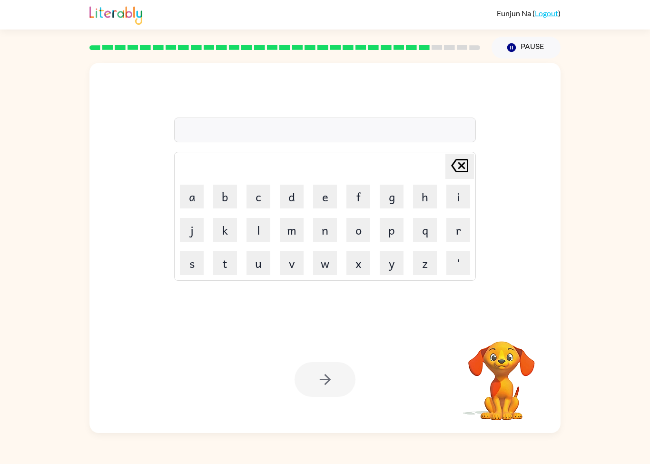
click at [193, 270] on button "s" at bounding box center [192, 263] width 24 height 24
click at [250, 225] on button "l" at bounding box center [259, 230] width 24 height 24
click at [462, 195] on button "i" at bounding box center [459, 197] width 24 height 24
click at [483, 333] on div at bounding box center [501, 329] width 95 height 24
click at [501, 317] on button "button" at bounding box center [502, 329] width 24 height 24
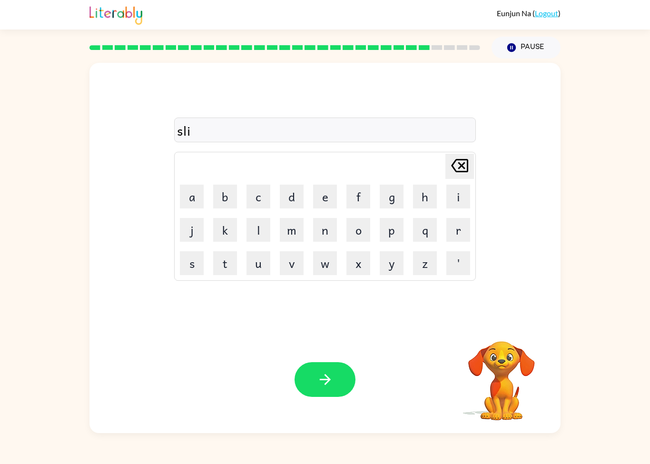
click at [403, 190] on button "g" at bounding box center [392, 197] width 24 height 24
click at [406, 194] on td "g" at bounding box center [392, 196] width 32 height 32
click at [220, 264] on button "t" at bounding box center [225, 263] width 24 height 24
click at [319, 396] on button "button" at bounding box center [325, 379] width 61 height 35
click at [262, 274] on button "u" at bounding box center [259, 263] width 24 height 24
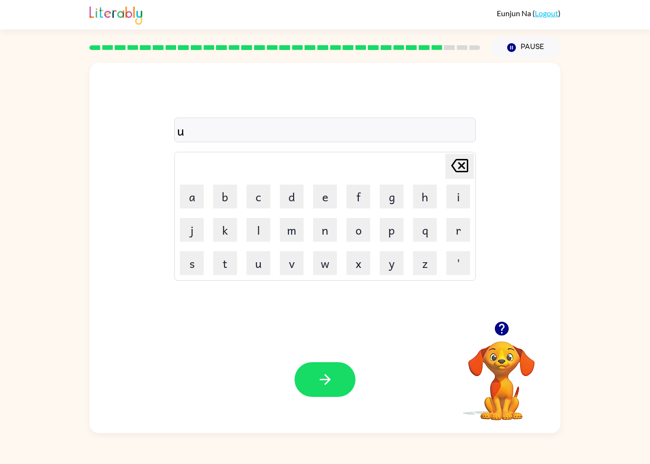
click at [327, 235] on button "n" at bounding box center [325, 230] width 24 height 24
click at [459, 200] on button "i" at bounding box center [459, 197] width 24 height 24
click at [303, 269] on button "v" at bounding box center [292, 263] width 24 height 24
click at [327, 205] on button "e" at bounding box center [325, 197] width 24 height 24
click at [359, 196] on button "f" at bounding box center [359, 197] width 24 height 24
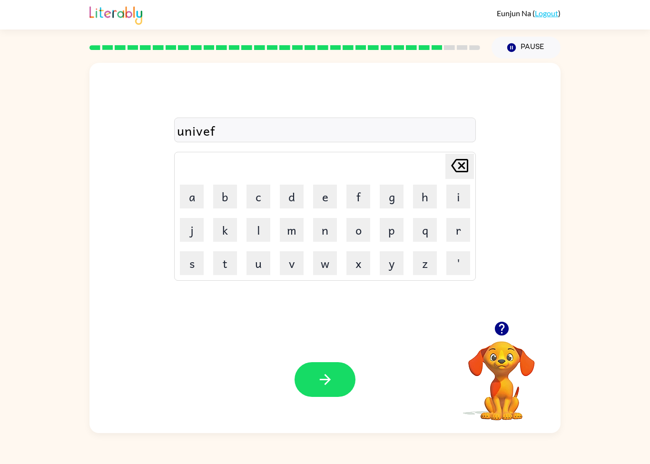
click at [469, 171] on icon at bounding box center [459, 165] width 17 height 13
click at [463, 235] on button "r" at bounding box center [459, 230] width 24 height 24
click at [187, 265] on button "s" at bounding box center [192, 263] width 24 height 24
click at [187, 199] on button "a" at bounding box center [192, 197] width 24 height 24
click at [260, 239] on button "l" at bounding box center [259, 230] width 24 height 24
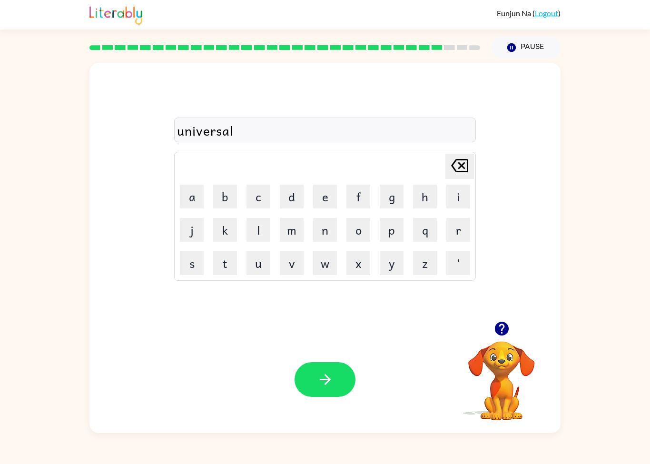
click at [340, 389] on button "button" at bounding box center [325, 379] width 61 height 35
click at [181, 269] on button "s" at bounding box center [192, 263] width 24 height 24
click at [453, 196] on button "i" at bounding box center [459, 197] width 24 height 24
click at [237, 241] on button "k" at bounding box center [225, 230] width 24 height 24
click at [453, 160] on icon "[PERSON_NAME] last character input" at bounding box center [460, 165] width 23 height 23
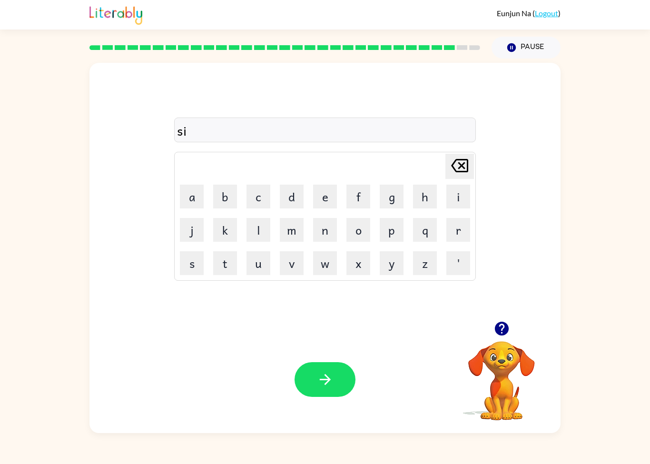
click at [268, 228] on button "l" at bounding box center [259, 230] width 24 height 24
click at [293, 262] on button "v" at bounding box center [292, 263] width 24 height 24
click at [322, 197] on button "e" at bounding box center [325, 197] width 24 height 24
click at [452, 233] on button "r" at bounding box center [459, 230] width 24 height 24
click at [503, 328] on icon "button" at bounding box center [502, 329] width 14 height 14
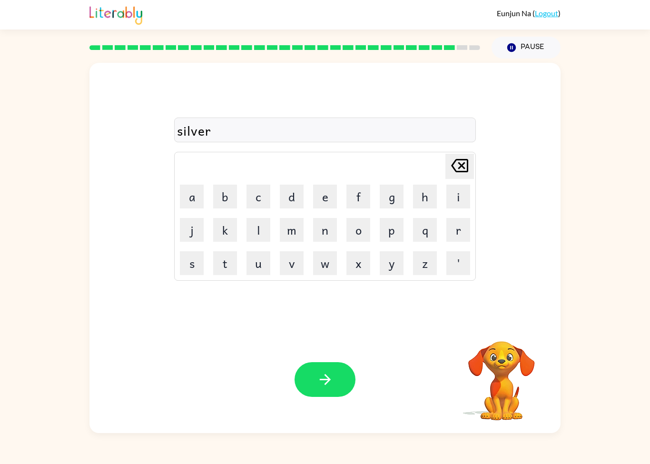
click at [324, 262] on button "w" at bounding box center [325, 263] width 24 height 24
click at [330, 199] on button "e" at bounding box center [325, 197] width 24 height 24
click at [190, 191] on button "a" at bounding box center [192, 197] width 24 height 24
click at [466, 229] on button "r" at bounding box center [459, 230] width 24 height 24
click at [327, 380] on icon "button" at bounding box center [325, 379] width 11 height 11
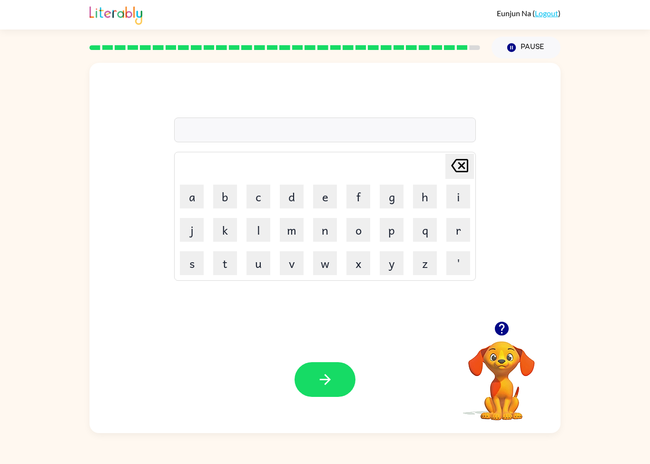
click at [323, 195] on button "e" at bounding box center [325, 197] width 24 height 24
click at [323, 231] on button "n" at bounding box center [325, 230] width 24 height 24
click at [256, 182] on td "c" at bounding box center [258, 196] width 32 height 32
click at [262, 198] on button "c" at bounding box center [259, 197] width 24 height 24
click at [252, 262] on button "u" at bounding box center [259, 263] width 24 height 24
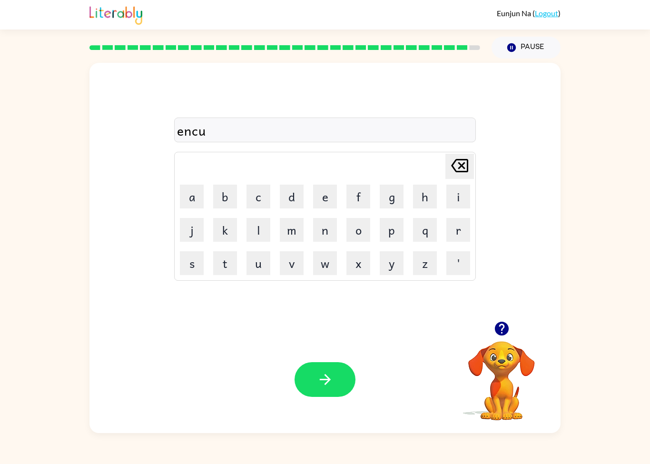
click at [322, 233] on button "n" at bounding box center [325, 230] width 24 height 24
click at [223, 264] on button "t" at bounding box center [225, 263] width 24 height 24
click at [324, 201] on button "e" at bounding box center [325, 197] width 24 height 24
click at [465, 231] on button "r" at bounding box center [459, 230] width 24 height 24
click at [355, 352] on div "Your browser must support playing .mp4 files to use Literably. Please try using…" at bounding box center [325, 379] width 471 height 107
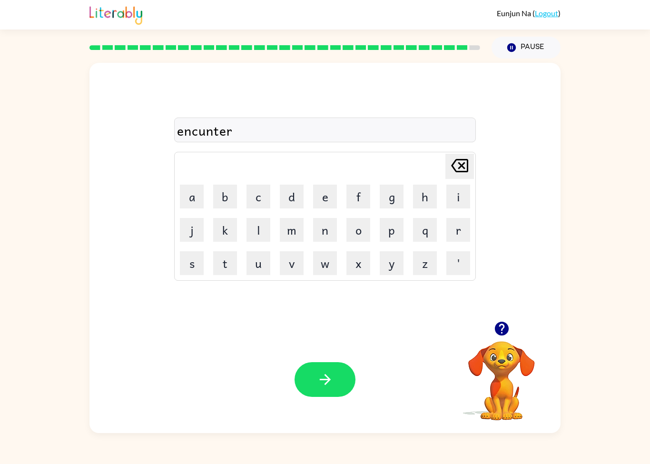
click at [316, 384] on button "button" at bounding box center [325, 379] width 61 height 35
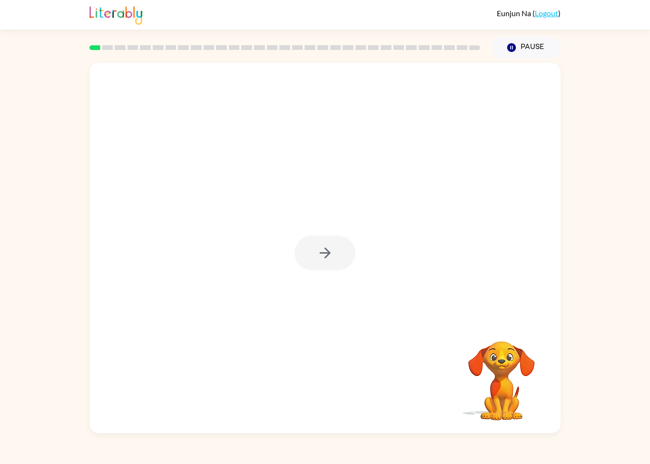
click at [316, 242] on button "button" at bounding box center [325, 253] width 61 height 35
click at [315, 242] on div at bounding box center [325, 253] width 61 height 35
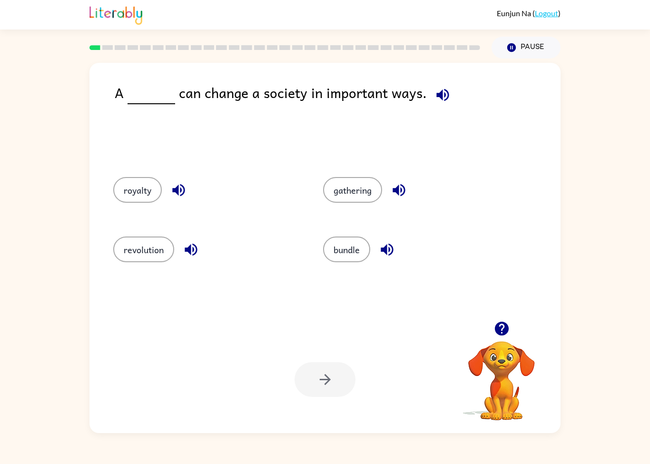
click at [507, 329] on icon "button" at bounding box center [502, 329] width 14 height 14
click at [148, 250] on button "revolution" at bounding box center [143, 250] width 61 height 26
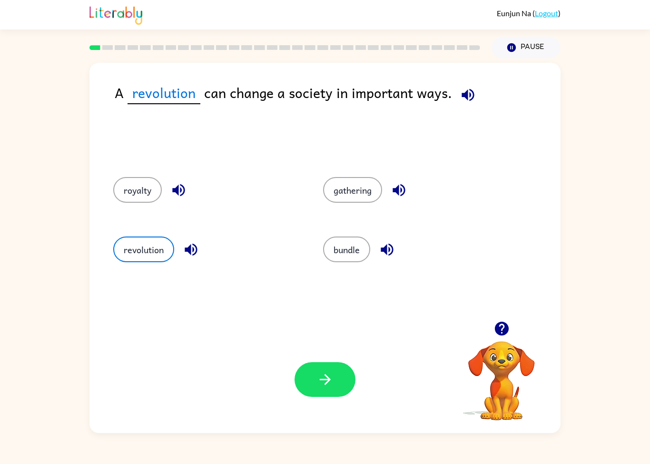
click at [348, 368] on button "button" at bounding box center [325, 379] width 61 height 35
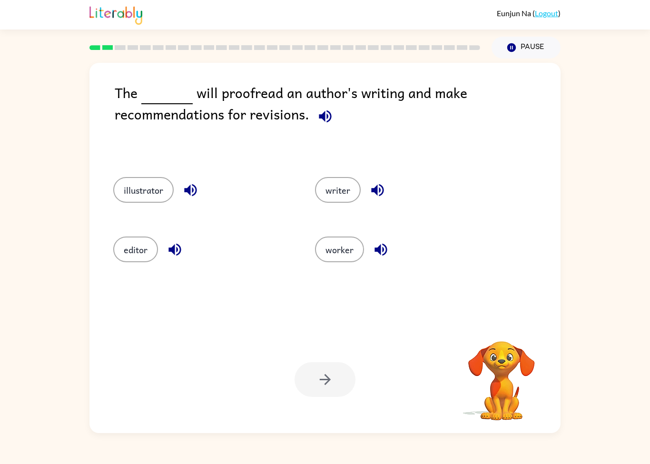
click at [328, 379] on div at bounding box center [325, 379] width 61 height 35
click at [139, 251] on button "editor" at bounding box center [135, 250] width 45 height 26
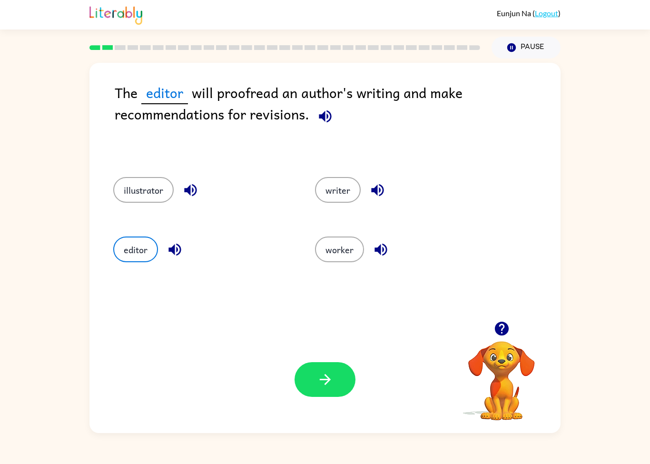
click at [330, 365] on button "button" at bounding box center [325, 379] width 61 height 35
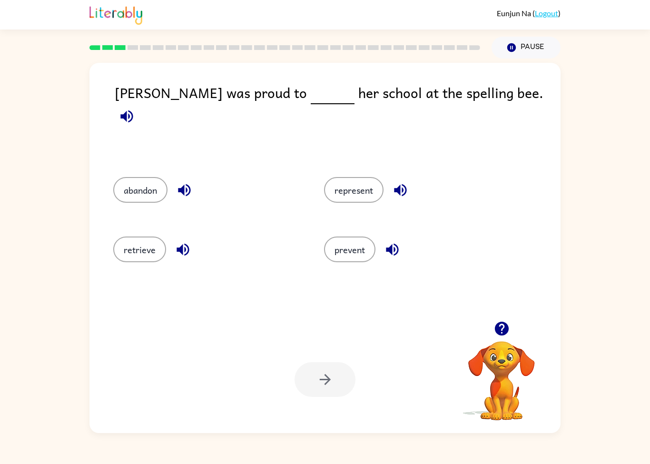
click at [376, 190] on button "represent" at bounding box center [354, 190] width 60 height 26
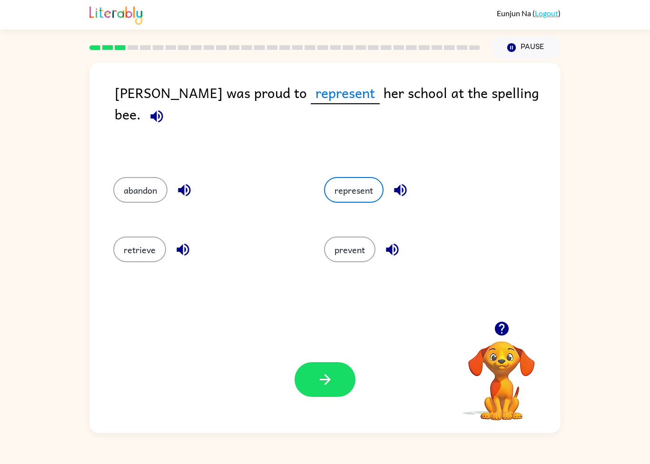
click at [330, 381] on icon "button" at bounding box center [325, 379] width 11 height 11
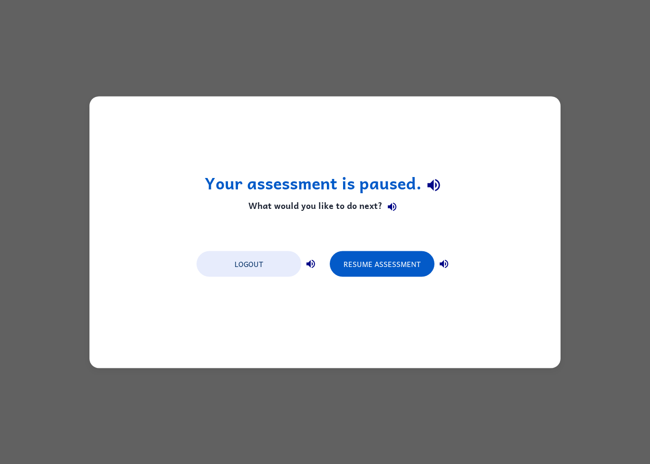
click at [402, 265] on button "Resume Assessment" at bounding box center [382, 264] width 105 height 26
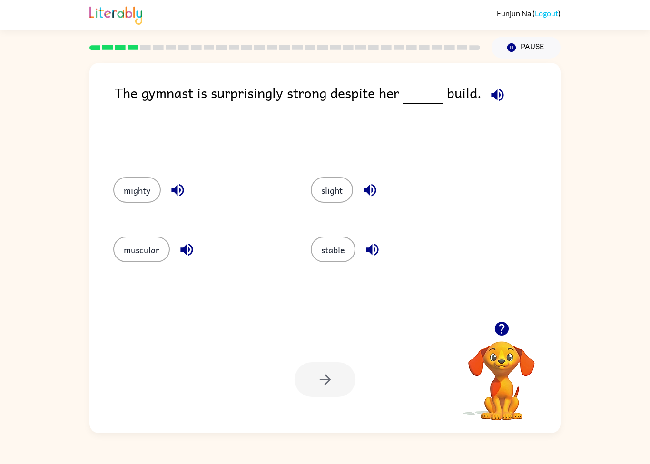
click at [122, 218] on div "mighty" at bounding box center [194, 189] width 198 height 60
click at [137, 191] on button "mighty" at bounding box center [137, 190] width 48 height 26
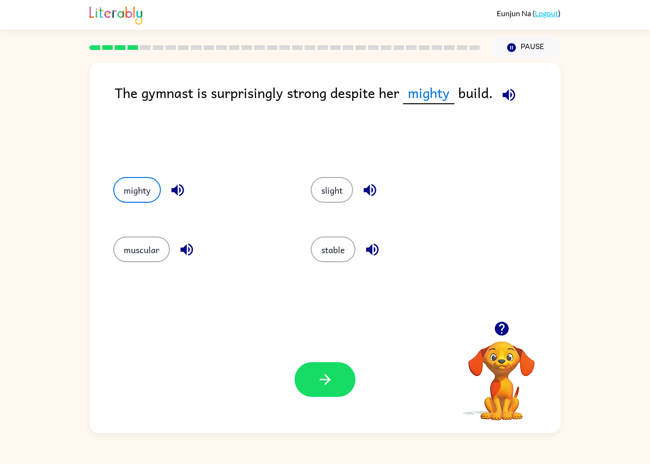
click at [334, 390] on button "button" at bounding box center [325, 379] width 61 height 35
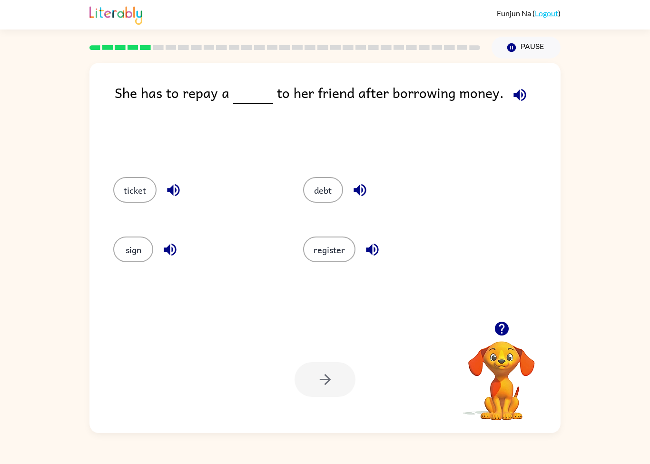
click at [327, 187] on button "debt" at bounding box center [323, 190] width 40 height 26
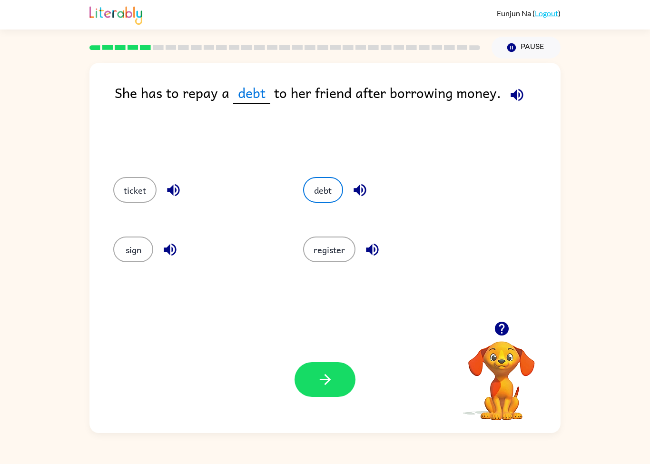
click at [333, 388] on icon "button" at bounding box center [325, 379] width 17 height 17
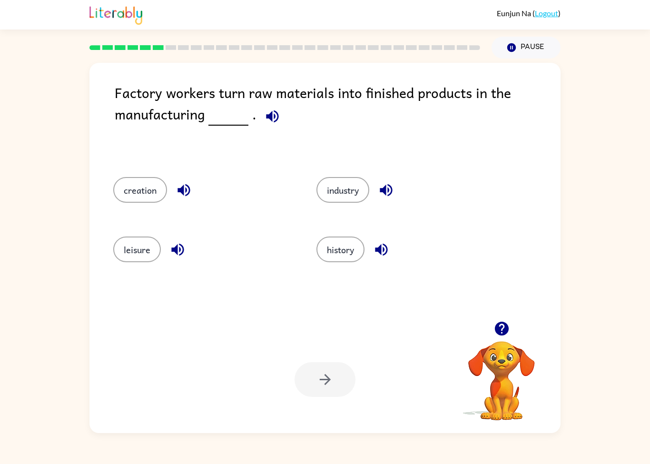
click at [133, 175] on div "creation" at bounding box center [196, 189] width 203 height 60
click at [150, 185] on button "creation" at bounding box center [140, 190] width 54 height 26
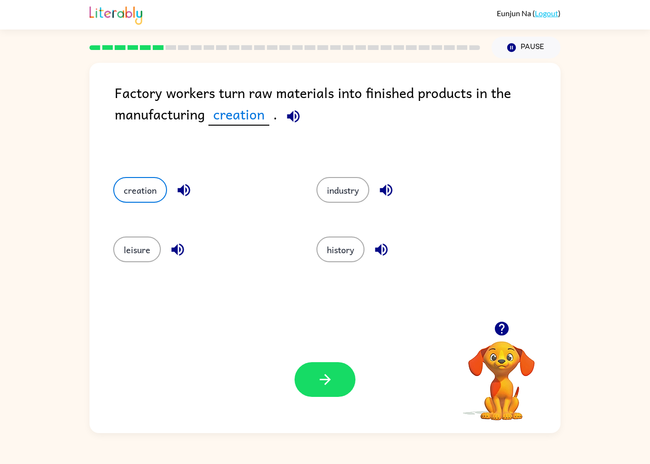
click at [333, 395] on button "button" at bounding box center [325, 379] width 61 height 35
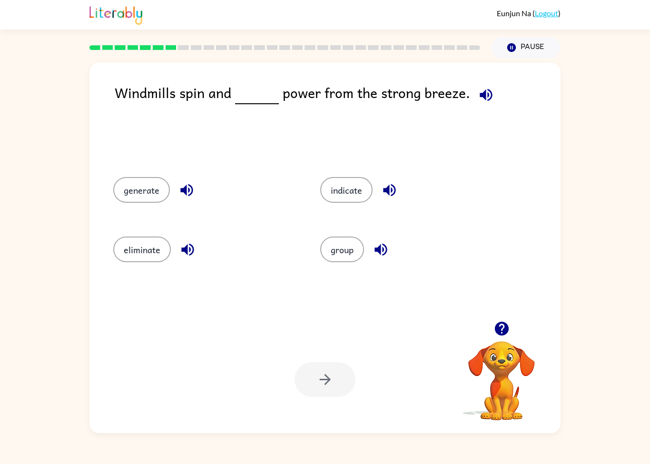
click at [113, 227] on div "eliminate" at bounding box center [198, 249] width 207 height 60
click at [148, 203] on button "generate" at bounding box center [141, 190] width 57 height 26
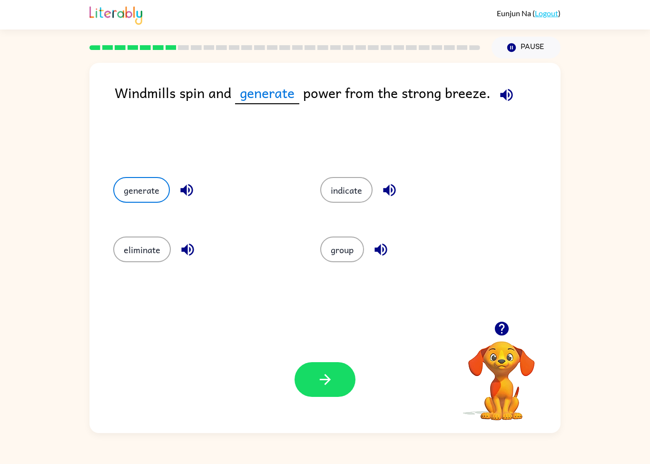
click at [331, 352] on div "Your browser must support playing .mp4 files to use Literably. Please try using…" at bounding box center [325, 379] width 471 height 107
click at [330, 371] on button "button" at bounding box center [325, 379] width 61 height 35
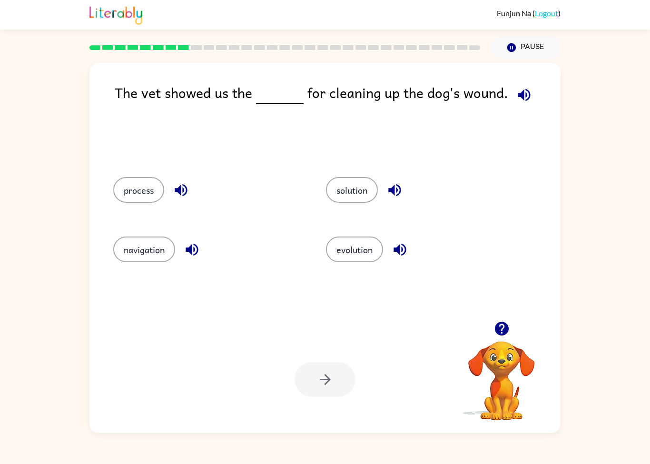
click at [130, 182] on button "process" at bounding box center [138, 190] width 51 height 26
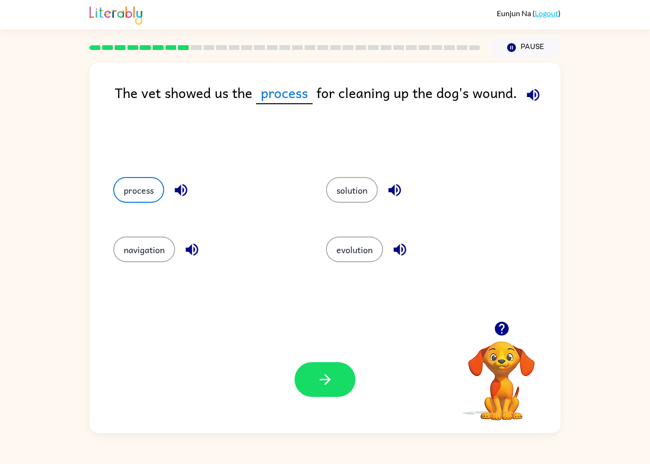
click at [332, 397] on button "button" at bounding box center [325, 379] width 61 height 35
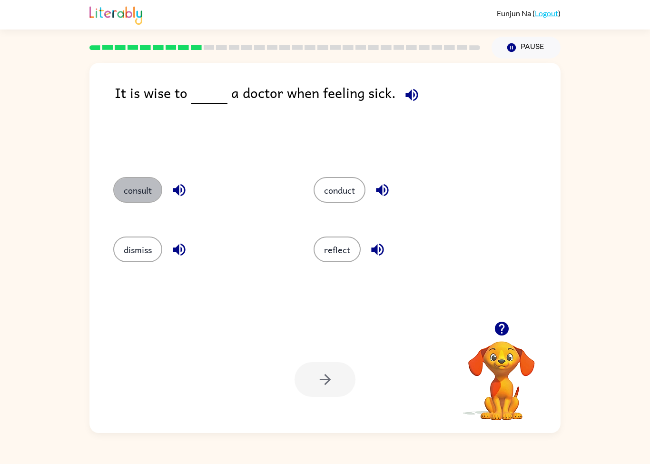
click at [130, 189] on button "consult" at bounding box center [137, 190] width 49 height 26
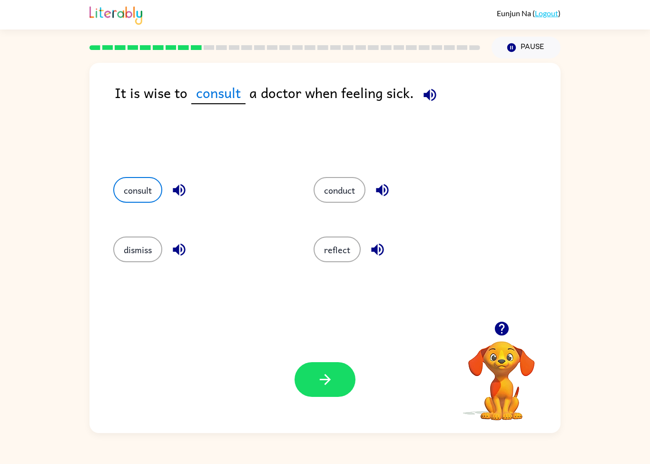
click at [314, 410] on div "Your browser must support playing .mp4 files to use Literably. Please try using…" at bounding box center [325, 379] width 471 height 107
click at [340, 380] on button "button" at bounding box center [325, 379] width 61 height 35
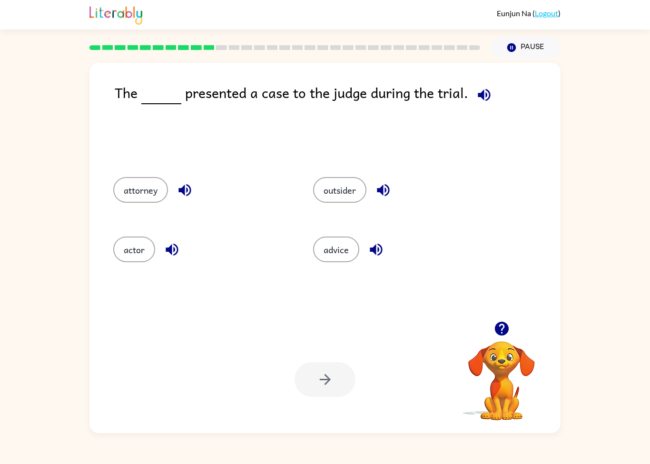
click at [113, 202] on div "attorney" at bounding box center [195, 189] width 200 height 60
click at [137, 189] on button "attorney" at bounding box center [140, 190] width 55 height 26
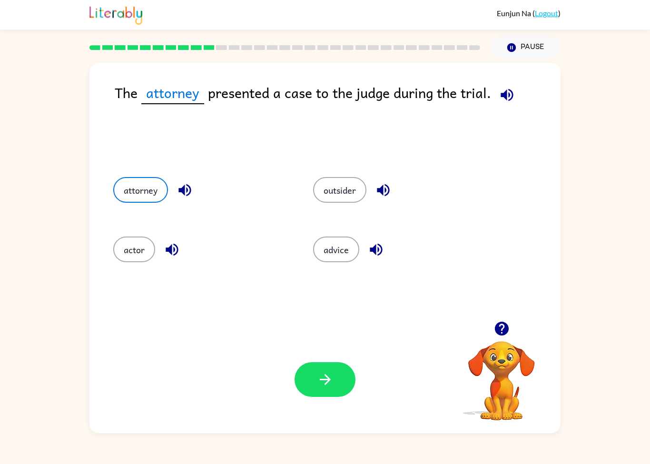
click at [318, 385] on icon "button" at bounding box center [325, 379] width 17 height 17
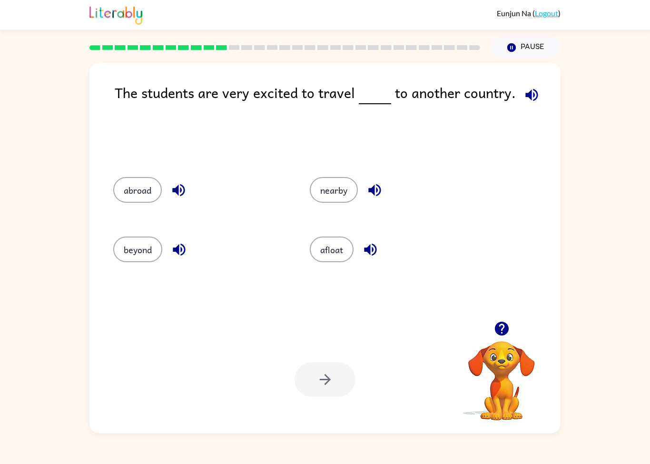
click at [151, 180] on button "abroad" at bounding box center [137, 190] width 49 height 26
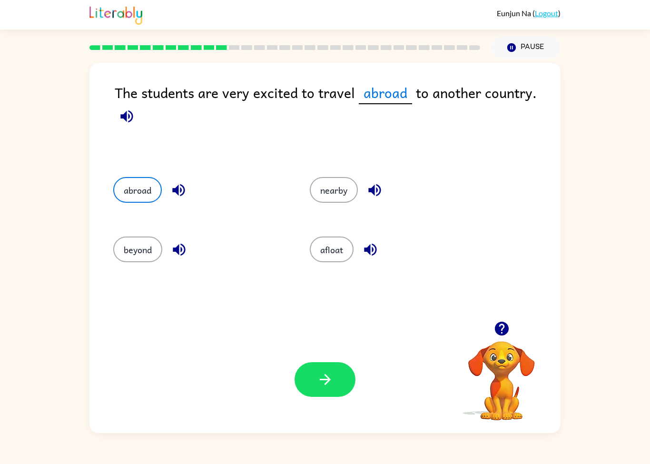
click at [350, 379] on button "button" at bounding box center [325, 379] width 61 height 35
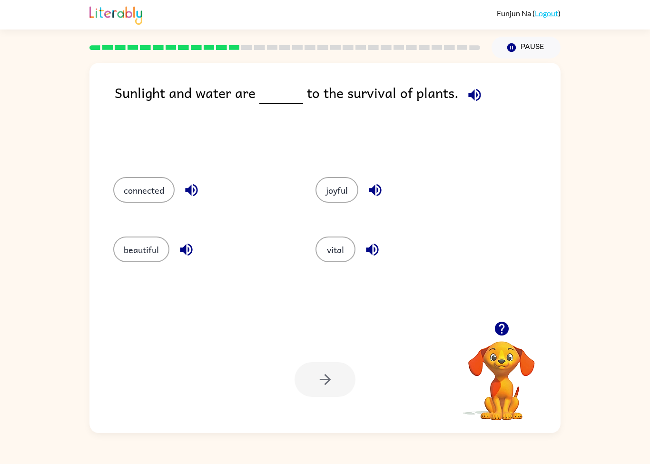
click at [326, 252] on button "vital" at bounding box center [336, 250] width 40 height 26
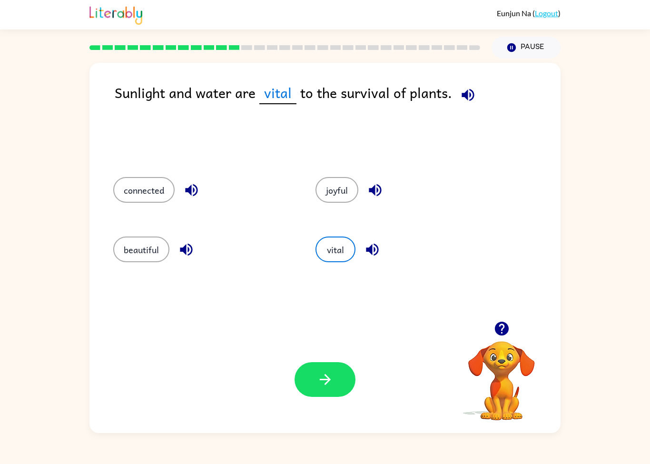
click at [330, 379] on icon "button" at bounding box center [325, 379] width 17 height 17
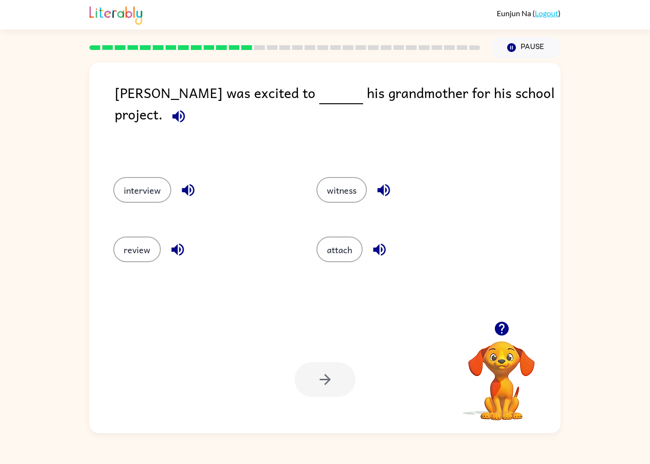
click at [134, 248] on button "review" at bounding box center [137, 250] width 48 height 26
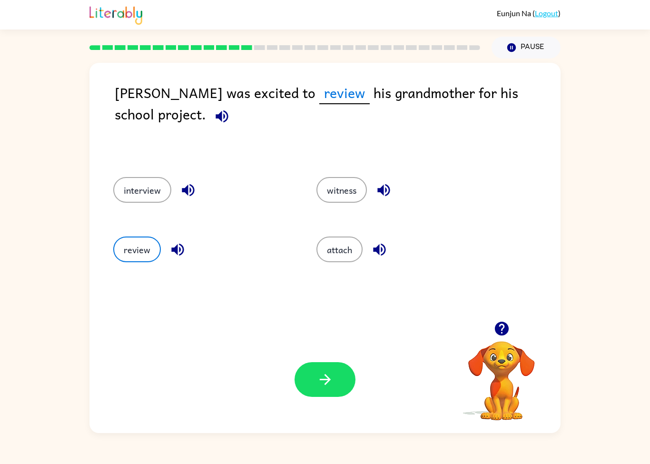
click at [149, 200] on button "interview" at bounding box center [142, 190] width 58 height 26
click at [325, 389] on button "button" at bounding box center [325, 379] width 61 height 35
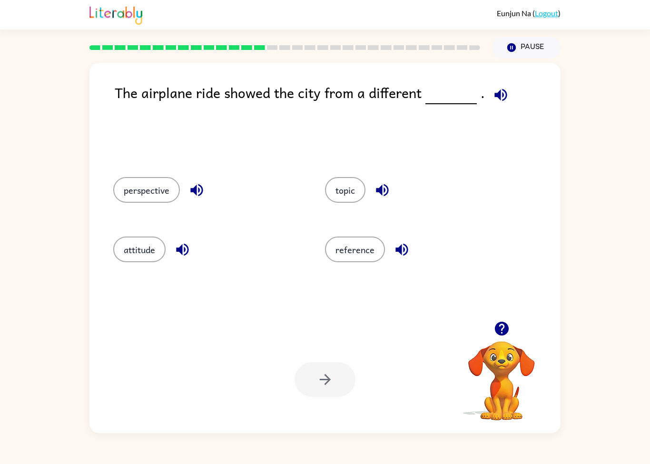
click at [349, 248] on button "reference" at bounding box center [355, 250] width 60 height 26
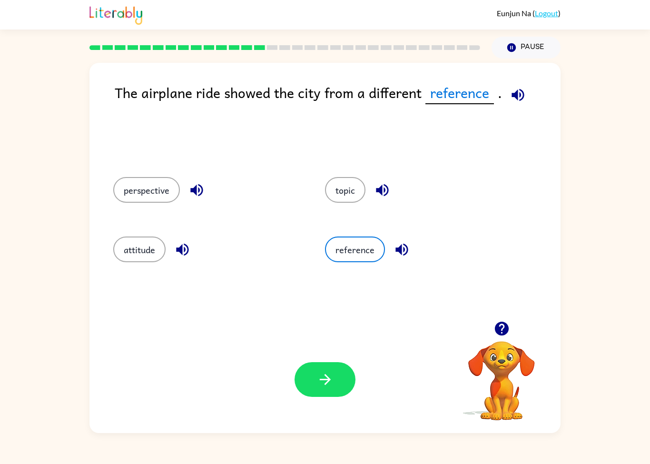
click at [333, 381] on icon "button" at bounding box center [325, 379] width 17 height 17
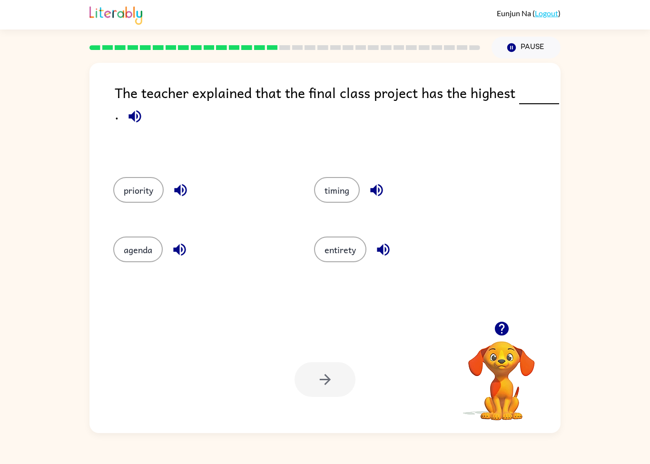
click at [345, 245] on button "entirety" at bounding box center [340, 250] width 52 height 26
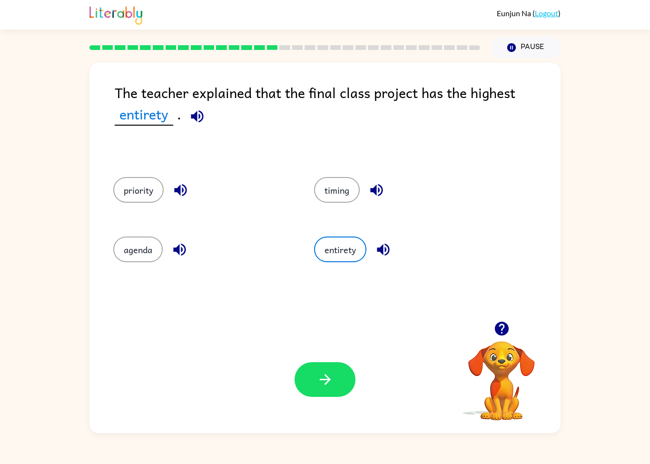
click at [129, 186] on button "priority" at bounding box center [138, 190] width 50 height 26
click at [142, 253] on button "agenda" at bounding box center [138, 250] width 50 height 26
click at [358, 197] on button "timing" at bounding box center [337, 190] width 46 height 26
click at [341, 252] on button "entirety" at bounding box center [340, 250] width 52 height 26
click at [335, 375] on button "button" at bounding box center [325, 379] width 61 height 35
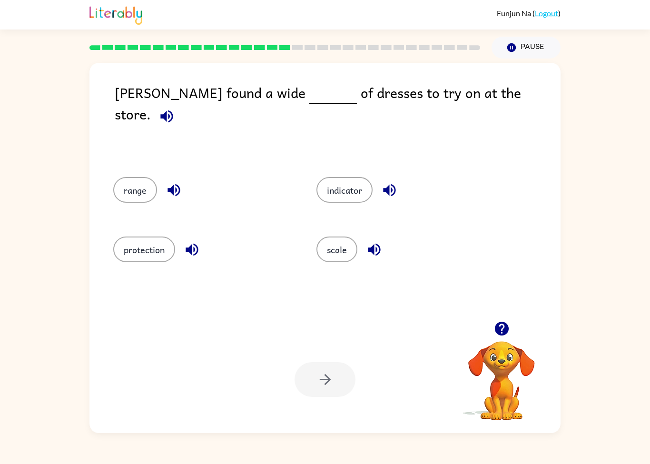
click at [158, 180] on div "range" at bounding box center [203, 190] width 181 height 26
click at [137, 203] on button "range" at bounding box center [135, 190] width 44 height 26
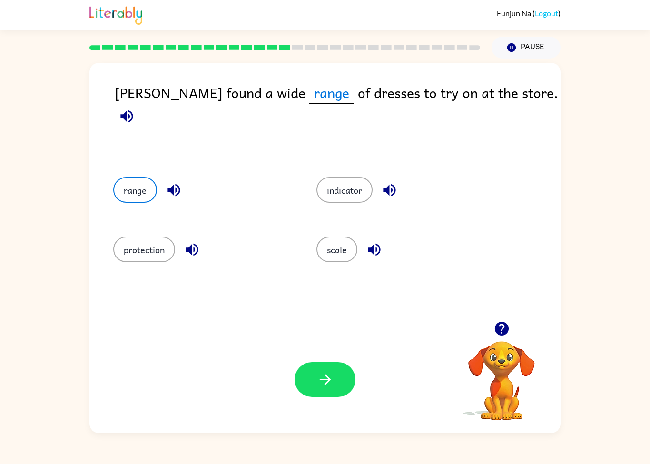
click at [341, 394] on button "button" at bounding box center [325, 379] width 61 height 35
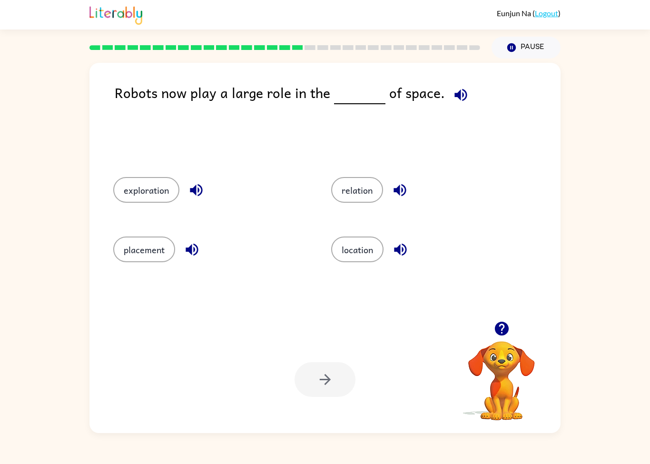
click at [144, 187] on button "exploration" at bounding box center [146, 190] width 66 height 26
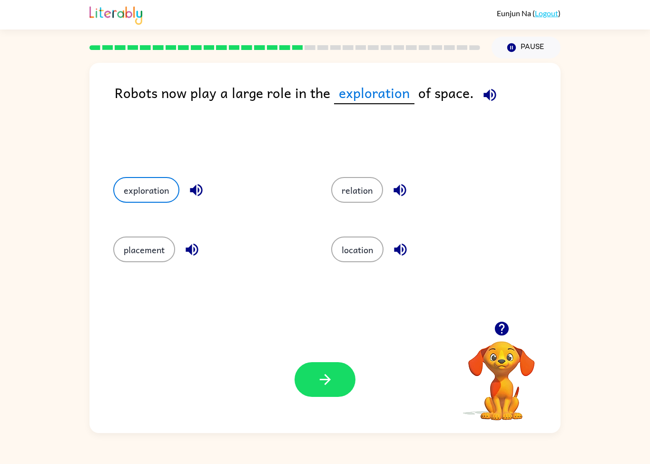
click at [301, 382] on button "button" at bounding box center [325, 379] width 61 height 35
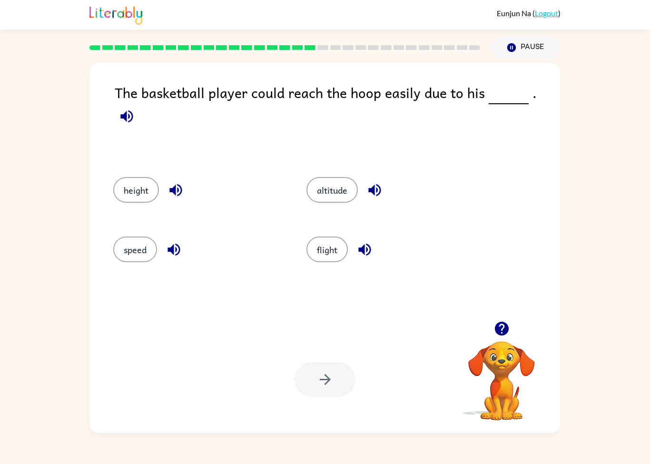
click at [133, 198] on button "height" at bounding box center [136, 190] width 46 height 26
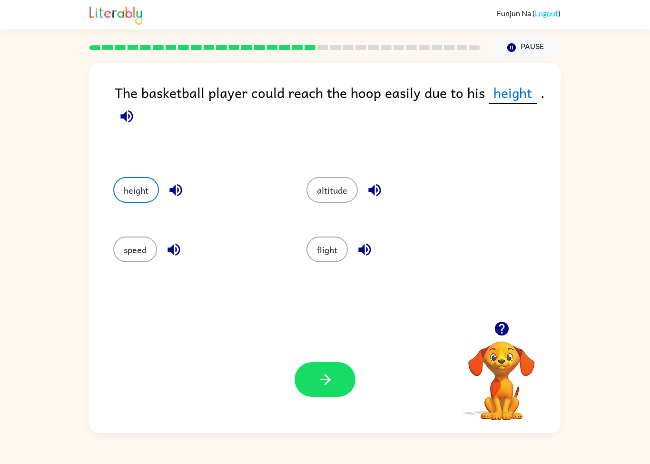
click at [341, 380] on button "button" at bounding box center [325, 379] width 61 height 35
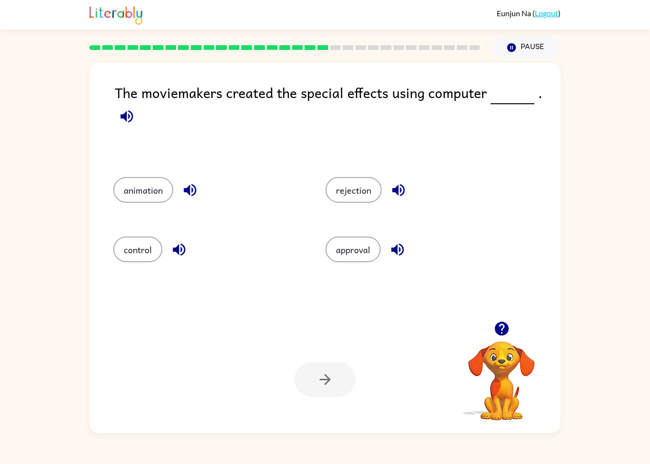
click at [120, 215] on div "animation" at bounding box center [201, 189] width 212 height 60
click at [140, 246] on button "control" at bounding box center [137, 250] width 49 height 26
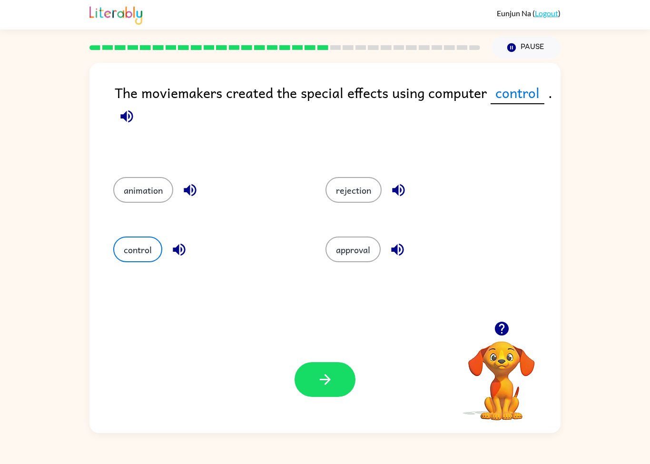
click at [133, 194] on button "animation" at bounding box center [143, 190] width 60 height 26
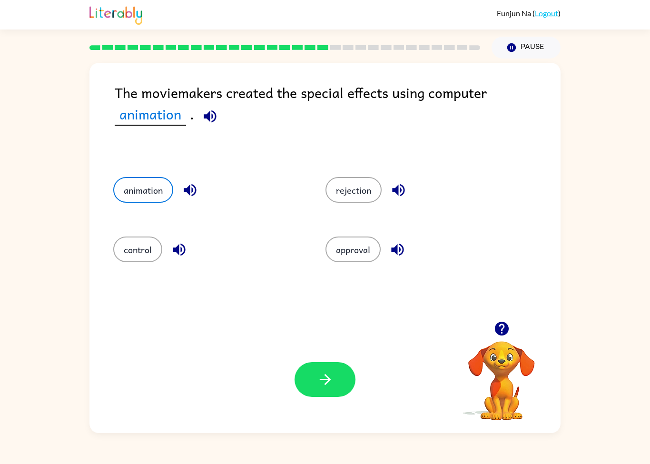
click at [361, 195] on button "rejection" at bounding box center [354, 190] width 56 height 26
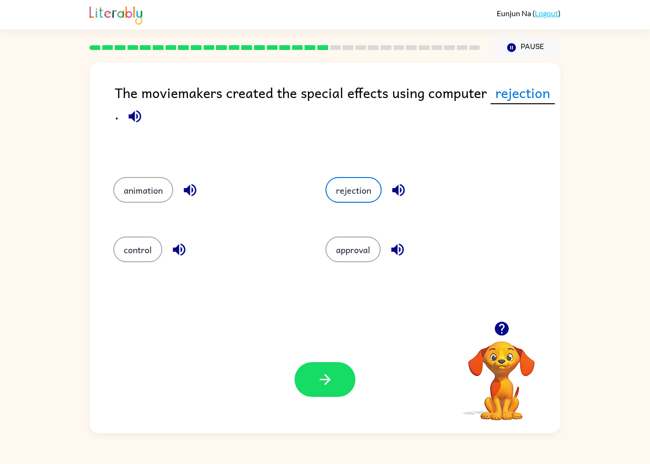
click at [356, 238] on button "approval" at bounding box center [353, 250] width 55 height 26
click at [139, 261] on button "control" at bounding box center [137, 250] width 49 height 26
click at [139, 188] on button "animation" at bounding box center [143, 190] width 60 height 26
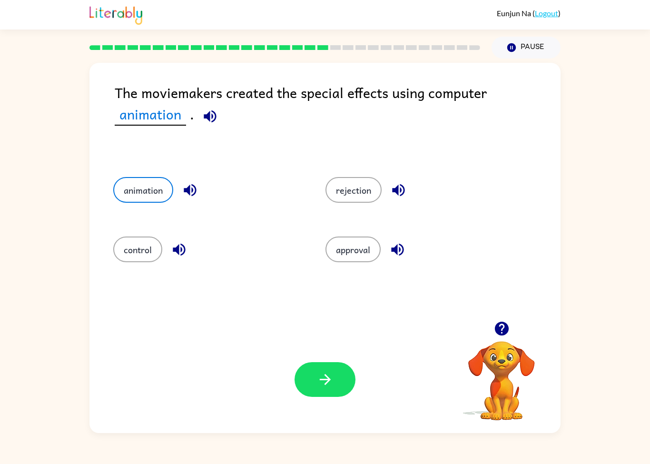
click at [128, 251] on button "control" at bounding box center [137, 250] width 49 height 26
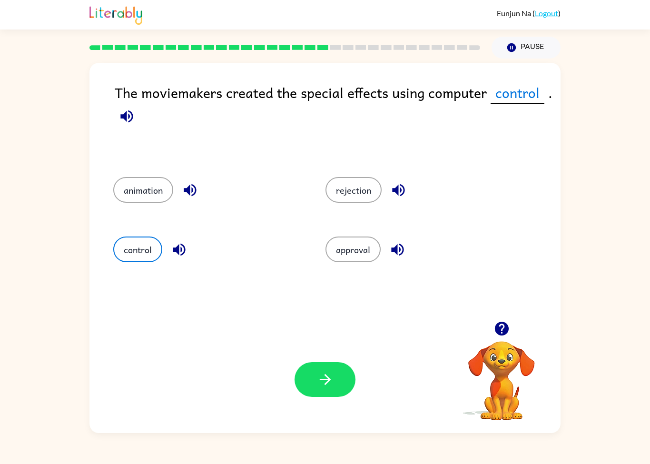
click at [315, 392] on button "button" at bounding box center [325, 379] width 61 height 35
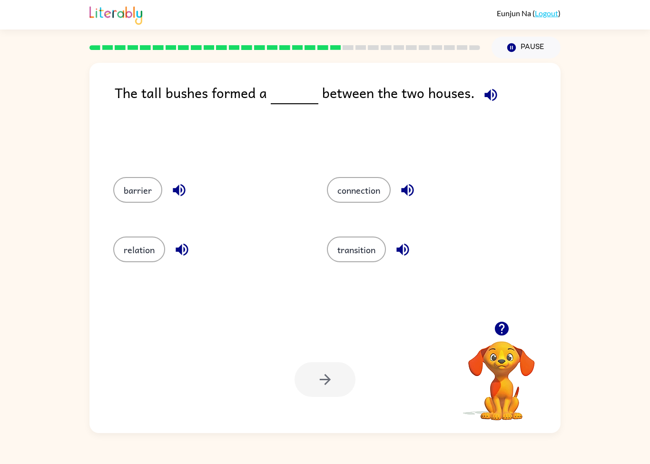
click at [146, 210] on div "barrier" at bounding box center [202, 189] width 214 height 60
click at [138, 200] on button "barrier" at bounding box center [137, 190] width 49 height 26
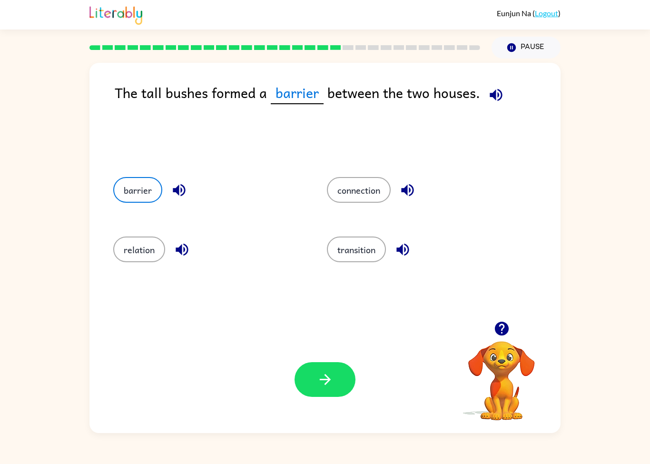
click at [337, 382] on button "button" at bounding box center [325, 379] width 61 height 35
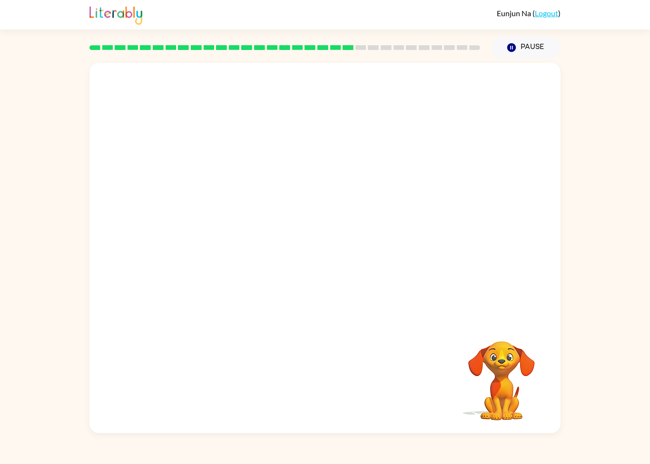
click at [419, 29] on div "Eunjun Na ( Logout )" at bounding box center [325, 15] width 471 height 30
click at [329, 256] on icon "button" at bounding box center [325, 253] width 17 height 17
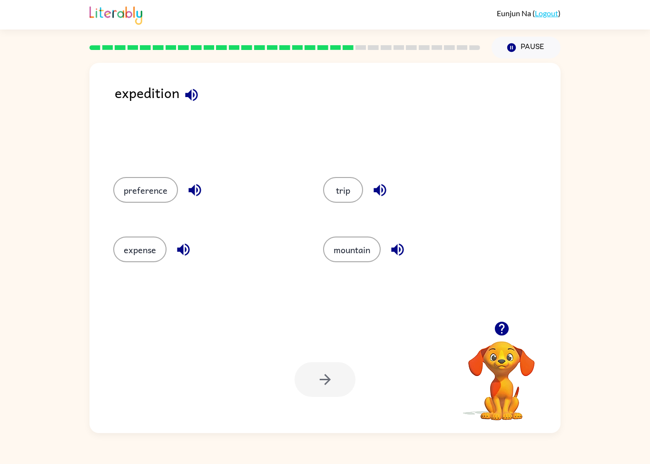
click at [512, 334] on button "button" at bounding box center [502, 329] width 24 height 24
click at [146, 250] on button "expense" at bounding box center [139, 250] width 53 height 26
click at [335, 373] on button "button" at bounding box center [325, 379] width 61 height 35
click at [132, 244] on button "connection" at bounding box center [145, 250] width 64 height 26
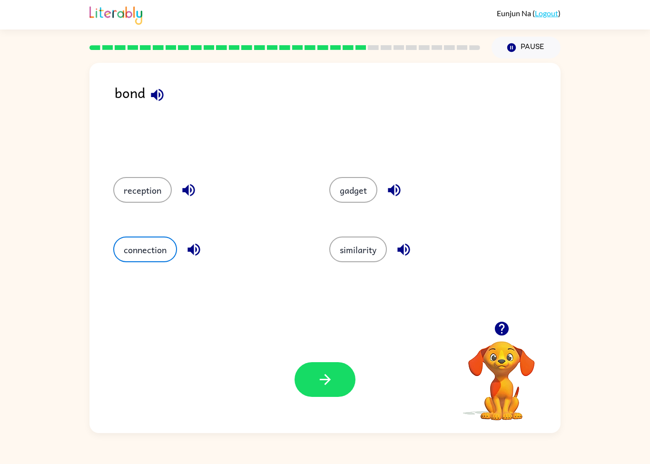
click at [117, 205] on div "reception" at bounding box center [203, 189] width 216 height 60
click at [138, 190] on button "reception" at bounding box center [142, 190] width 59 height 26
click at [148, 211] on div "reception" at bounding box center [203, 189] width 216 height 60
click at [130, 188] on button "reception" at bounding box center [142, 190] width 59 height 26
click at [132, 194] on button "reception" at bounding box center [142, 190] width 59 height 26
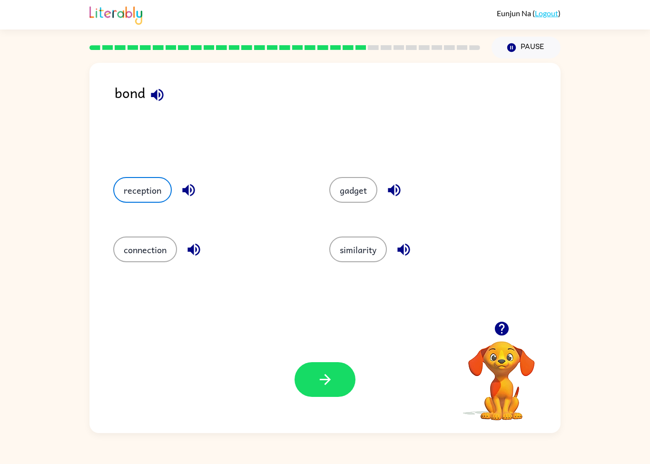
click at [144, 185] on button "reception" at bounding box center [142, 190] width 59 height 26
click at [140, 186] on button "reception" at bounding box center [142, 190] width 59 height 26
click at [139, 186] on button "reception" at bounding box center [142, 190] width 59 height 26
click at [153, 190] on button "reception" at bounding box center [142, 190] width 59 height 26
click at [140, 259] on button "connection" at bounding box center [145, 250] width 64 height 26
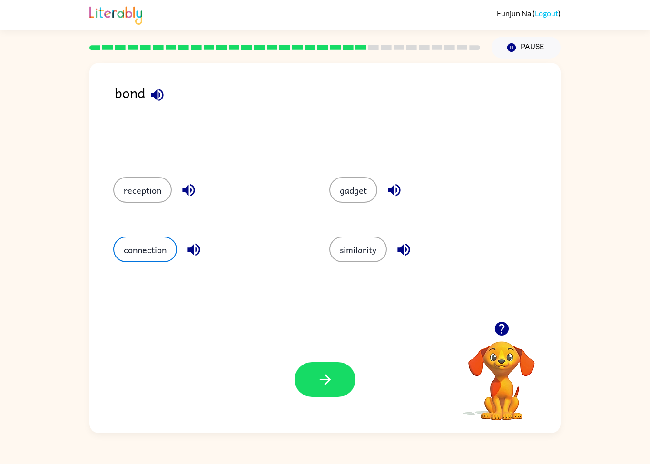
click at [137, 240] on button "connection" at bounding box center [145, 250] width 64 height 26
click at [144, 253] on button "connection" at bounding box center [145, 250] width 64 height 26
click at [138, 229] on div "connection" at bounding box center [203, 249] width 216 height 60
click at [134, 184] on button "reception" at bounding box center [142, 190] width 59 height 26
click at [108, 188] on div "reception" at bounding box center [203, 189] width 216 height 60
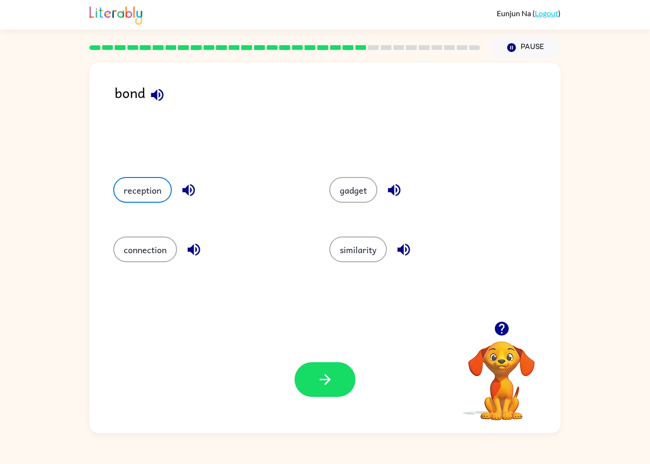
click at [122, 181] on button "reception" at bounding box center [142, 190] width 59 height 26
click at [128, 187] on button "reception" at bounding box center [142, 190] width 59 height 26
click at [128, 256] on button "connection" at bounding box center [145, 250] width 64 height 26
click at [127, 256] on button "connection" at bounding box center [145, 250] width 64 height 26
click at [142, 246] on button "connection" at bounding box center [145, 250] width 64 height 26
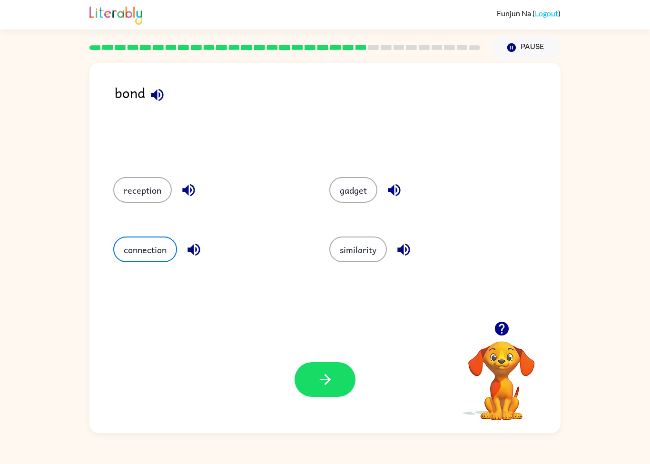
click at [140, 237] on button "connection" at bounding box center [145, 250] width 64 height 26
click at [138, 235] on div "connection" at bounding box center [203, 249] width 216 height 60
click at [131, 248] on button "connection" at bounding box center [145, 250] width 64 height 26
click at [130, 243] on button "connection" at bounding box center [145, 250] width 64 height 26
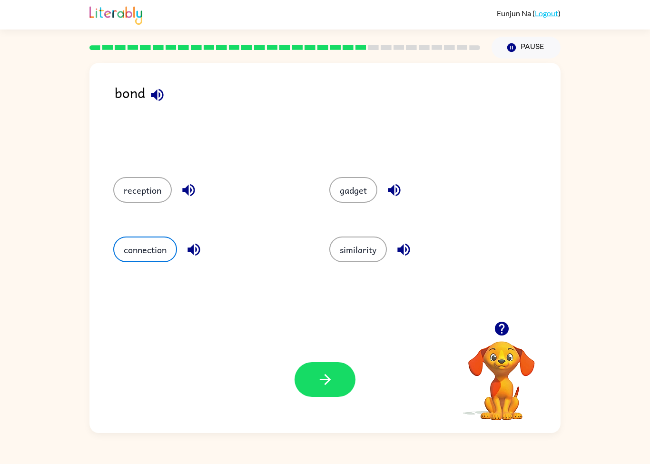
click at [130, 243] on button "connection" at bounding box center [145, 250] width 64 height 26
click at [340, 179] on button "gadget" at bounding box center [354, 190] width 48 height 26
click at [358, 190] on button "gadget" at bounding box center [354, 190] width 48 height 26
click at [355, 198] on button "gadget" at bounding box center [354, 190] width 48 height 26
click at [346, 185] on button "gadget" at bounding box center [354, 190] width 48 height 26
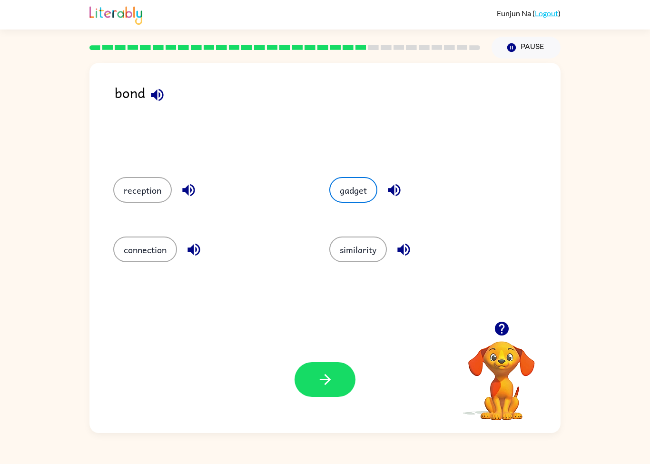
click at [364, 180] on button "gadget" at bounding box center [354, 190] width 48 height 26
click at [362, 184] on button "gadget" at bounding box center [354, 190] width 48 height 26
click at [355, 196] on button "gadget" at bounding box center [354, 190] width 48 height 26
click at [339, 201] on button "gadget" at bounding box center [354, 190] width 48 height 26
click at [362, 186] on button "gadget" at bounding box center [354, 190] width 48 height 26
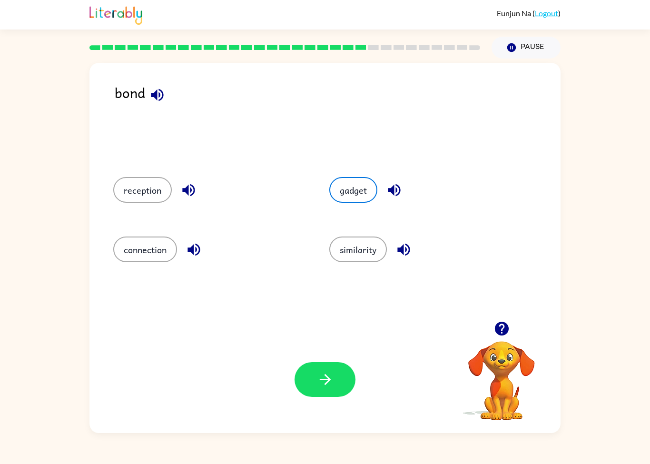
click at [355, 188] on button "gadget" at bounding box center [354, 190] width 48 height 26
click at [356, 189] on button "gadget" at bounding box center [354, 190] width 48 height 26
click at [359, 196] on button "gadget" at bounding box center [354, 190] width 48 height 26
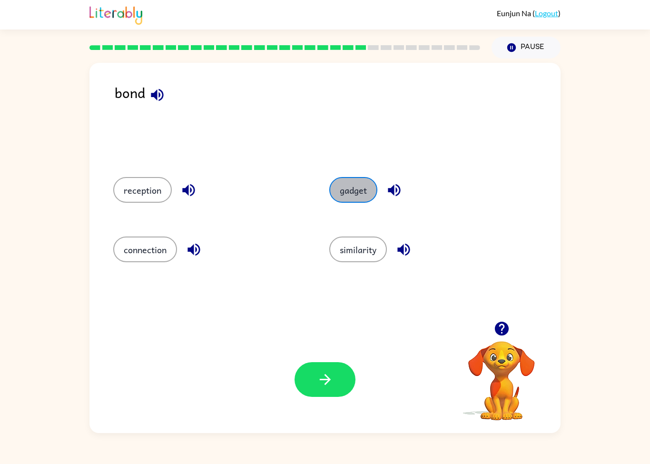
click at [367, 197] on button "gadget" at bounding box center [354, 190] width 48 height 26
click at [366, 191] on button "gadget" at bounding box center [354, 190] width 48 height 26
click at [366, 190] on button "gadget" at bounding box center [354, 190] width 48 height 26
click at [364, 195] on button "gadget" at bounding box center [354, 190] width 48 height 26
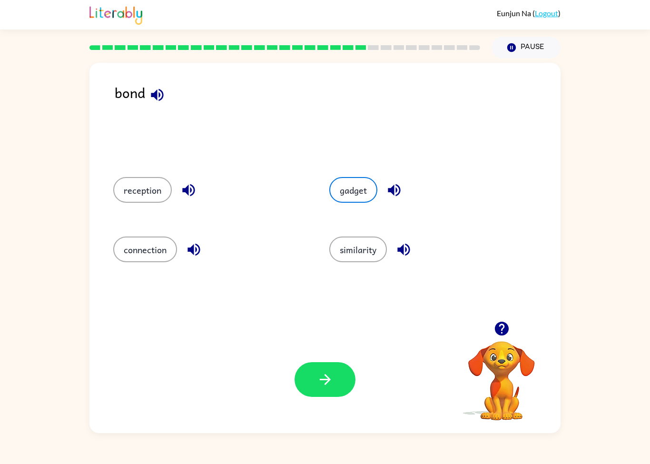
click at [364, 194] on button "gadget" at bounding box center [354, 190] width 48 height 26
click at [361, 195] on button "gadget" at bounding box center [354, 190] width 48 height 26
click at [352, 193] on button "gadget" at bounding box center [354, 190] width 48 height 26
click at [351, 192] on button "gadget" at bounding box center [354, 190] width 48 height 26
click at [357, 192] on button "gadget" at bounding box center [354, 190] width 48 height 26
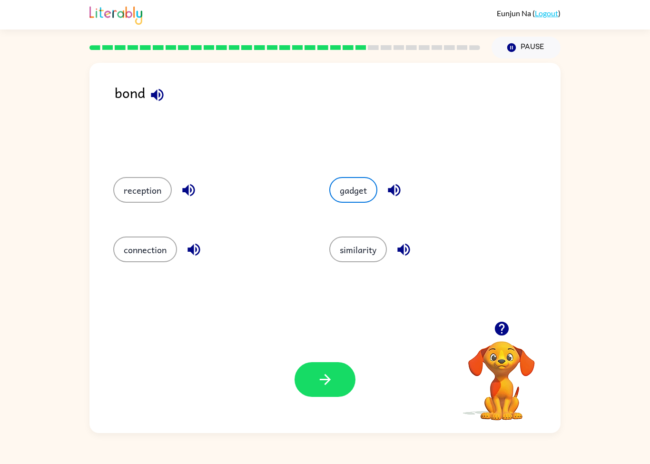
click at [356, 192] on button "gadget" at bounding box center [354, 190] width 48 height 26
click at [357, 191] on button "gadget" at bounding box center [354, 190] width 48 height 26
click at [351, 194] on button "gadget" at bounding box center [354, 190] width 48 height 26
click at [350, 194] on button "gadget" at bounding box center [354, 190] width 48 height 26
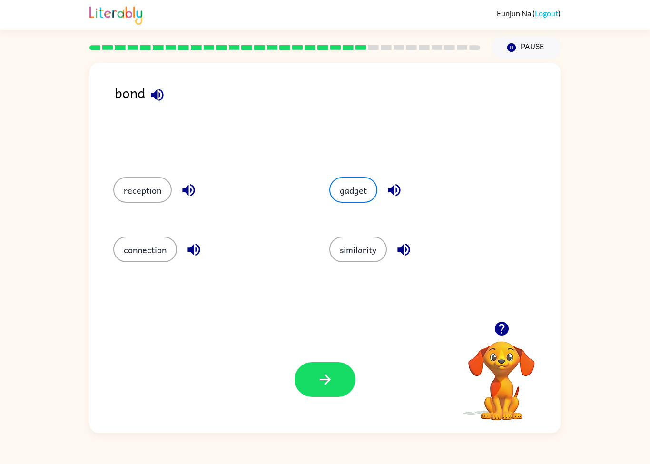
click at [352, 195] on button "gadget" at bounding box center [354, 190] width 48 height 26
click at [411, 217] on div "gadget" at bounding box center [419, 189] width 216 height 60
click at [436, 200] on div "gadget" at bounding box center [427, 190] width 194 height 26
click at [468, 197] on div "gadget" at bounding box center [427, 190] width 194 height 26
click at [370, 251] on button "similarity" at bounding box center [359, 250] width 58 height 26
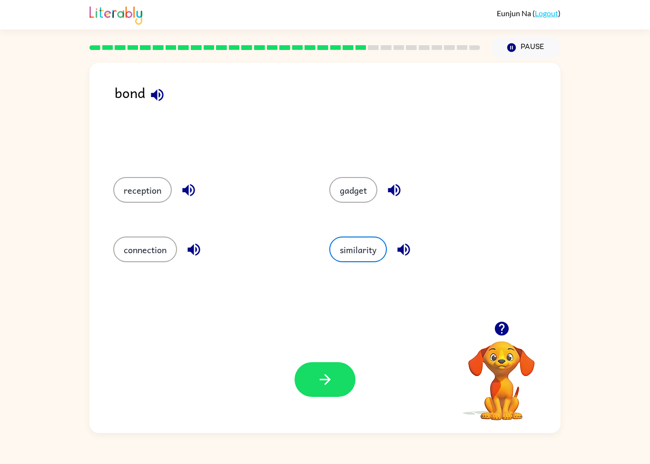
click at [452, 206] on div "gadget" at bounding box center [419, 189] width 216 height 60
click at [363, 198] on button "gadget" at bounding box center [354, 190] width 48 height 26
click at [463, 188] on div "gadget" at bounding box center [427, 190] width 194 height 26
click at [151, 187] on button "reception" at bounding box center [142, 190] width 59 height 26
click at [270, 151] on div "bond" at bounding box center [338, 120] width 446 height 76
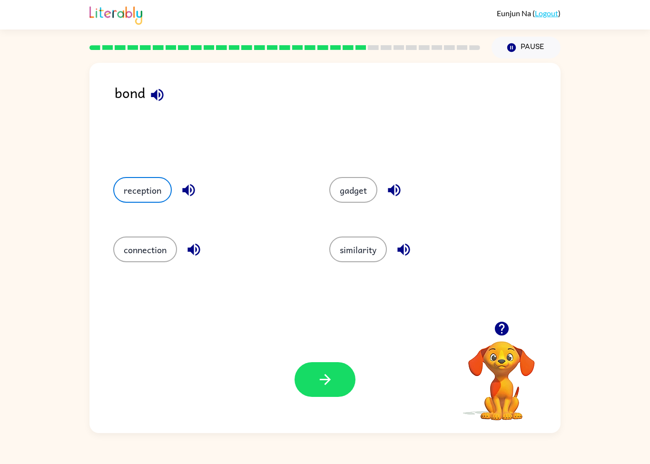
click at [143, 243] on button "connection" at bounding box center [145, 250] width 64 height 26
click at [225, 322] on div "bond reception gadget connection similarity Your browser must support playing .…" at bounding box center [325, 248] width 471 height 370
click at [285, 322] on div "bond reception gadget connection similarity Your browser must support playing .…" at bounding box center [325, 248] width 471 height 370
click at [114, 285] on div "reception gadget connection similarity" at bounding box center [325, 242] width 452 height 159
click at [347, 182] on button "gadget" at bounding box center [354, 190] width 48 height 26
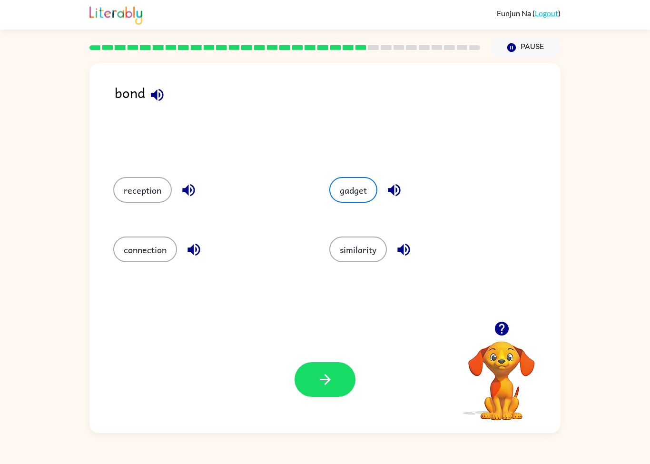
click at [332, 383] on icon "button" at bounding box center [325, 379] width 17 height 17
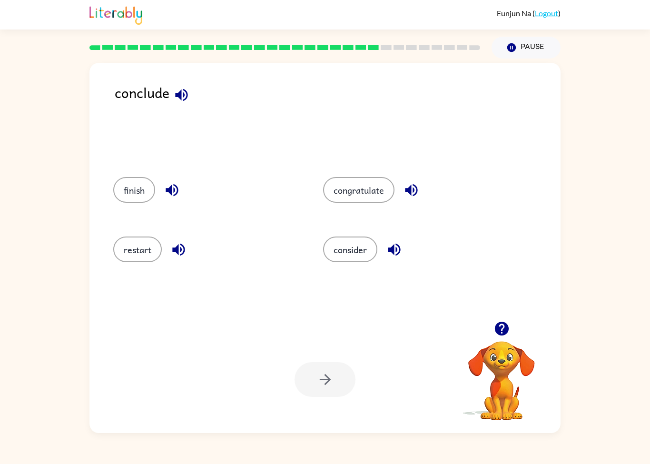
click at [359, 262] on button "consider" at bounding box center [350, 250] width 54 height 26
click at [322, 363] on button "button" at bounding box center [325, 379] width 61 height 35
click at [138, 228] on div "uncover" at bounding box center [198, 249] width 206 height 60
click at [141, 253] on button "uncover" at bounding box center [139, 250] width 52 height 26
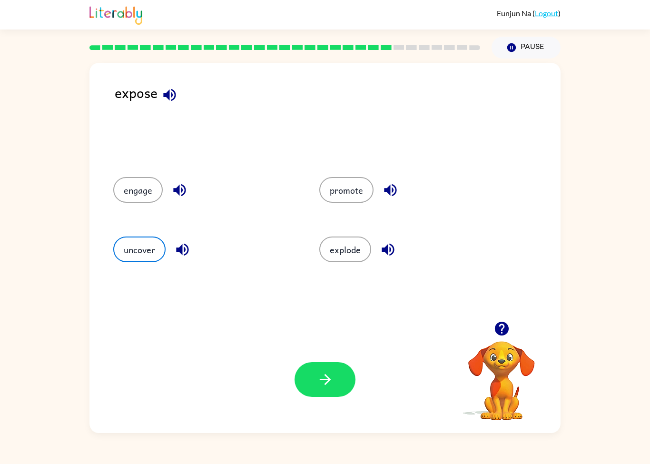
click at [311, 395] on button "button" at bounding box center [325, 379] width 61 height 35
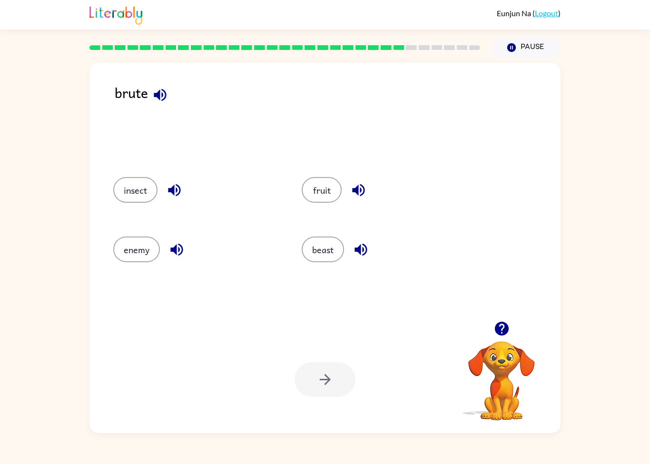
click at [136, 258] on button "enemy" at bounding box center [136, 250] width 47 height 26
click at [382, 441] on div "Eunjun Na ( Logout ) Pause Pause brute insect fruit enemy beast Your browser mu…" at bounding box center [325, 232] width 650 height 464
click at [344, 373] on button "button" at bounding box center [325, 379] width 61 height 35
click at [362, 238] on div "struggle" at bounding box center [403, 250] width 179 height 26
click at [343, 262] on button "struggle" at bounding box center [340, 250] width 53 height 26
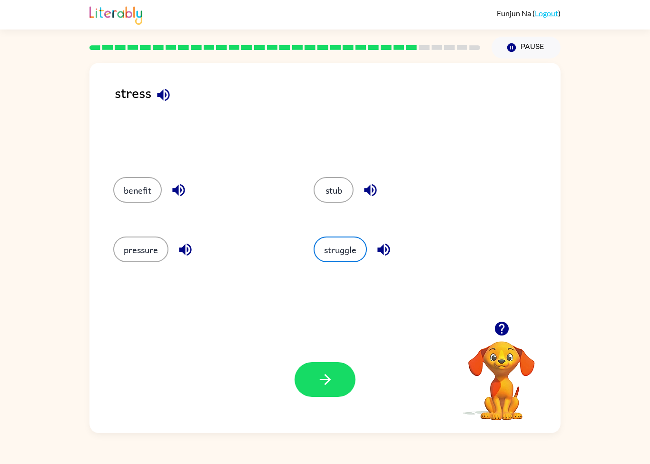
click at [344, 397] on button "button" at bounding box center [325, 379] width 61 height 35
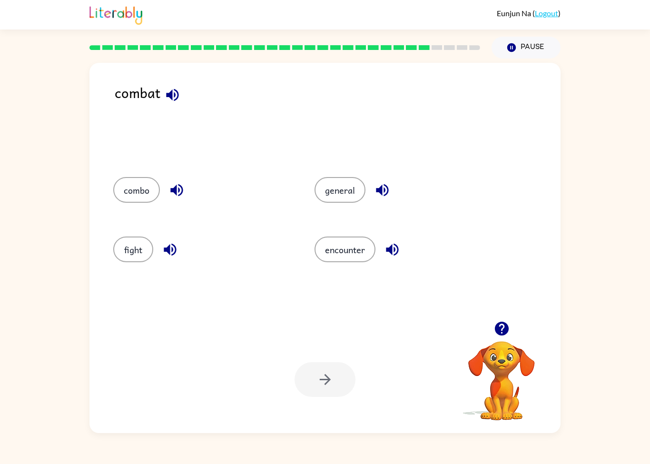
click at [351, 250] on button "encounter" at bounding box center [345, 250] width 61 height 26
click at [329, 375] on icon "button" at bounding box center [325, 379] width 17 height 17
click at [356, 242] on button "relevant" at bounding box center [337, 250] width 54 height 26
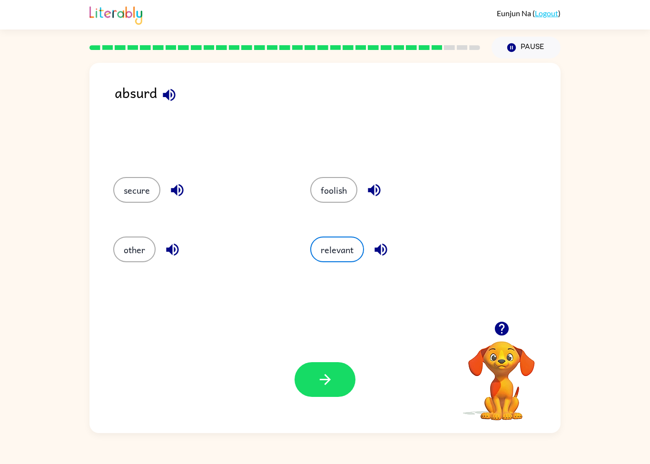
click at [328, 373] on icon "button" at bounding box center [325, 379] width 17 height 17
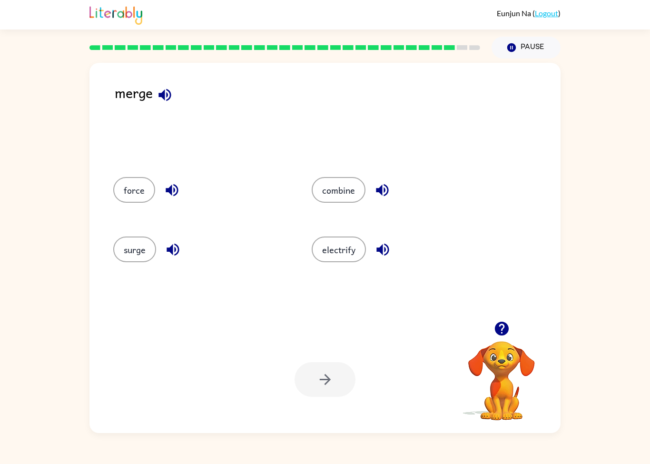
click at [161, 202] on div "force" at bounding box center [201, 190] width 177 height 26
click at [139, 194] on button "force" at bounding box center [134, 190] width 42 height 26
click at [308, 387] on button "button" at bounding box center [325, 379] width 61 height 35
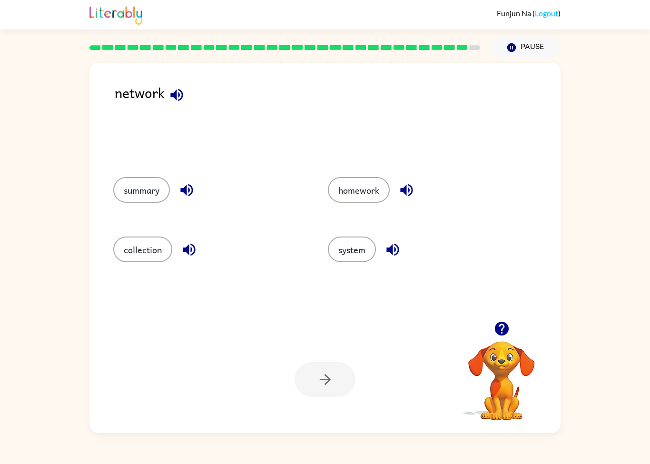
click at [347, 261] on button "system" at bounding box center [352, 250] width 48 height 26
click at [329, 376] on icon "button" at bounding box center [325, 379] width 17 height 17
